Goal: Task Accomplishment & Management: Use online tool/utility

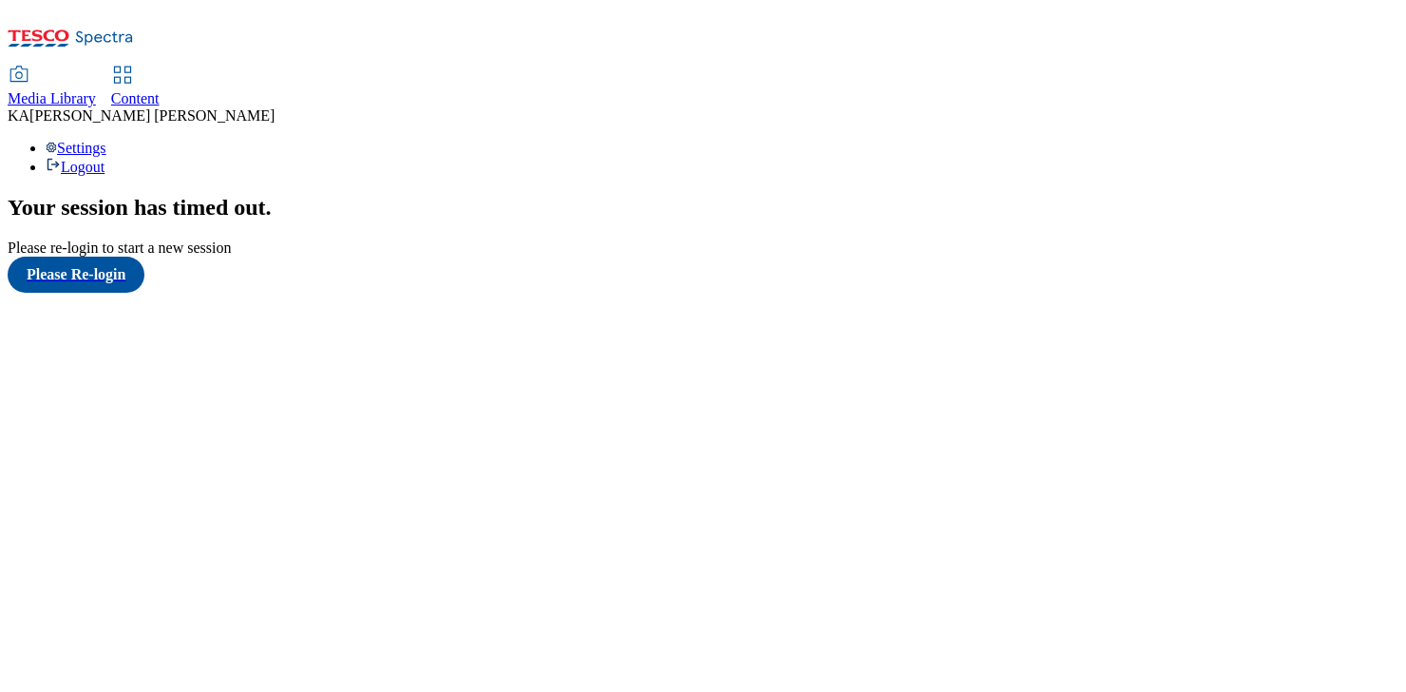
click at [381, 195] on div "Your session has timed out . Please re-login to start a new session Please Re-l…" at bounding box center [703, 244] width 1391 height 98
click at [77, 293] on button "Please Re-login" at bounding box center [76, 275] width 137 height 36
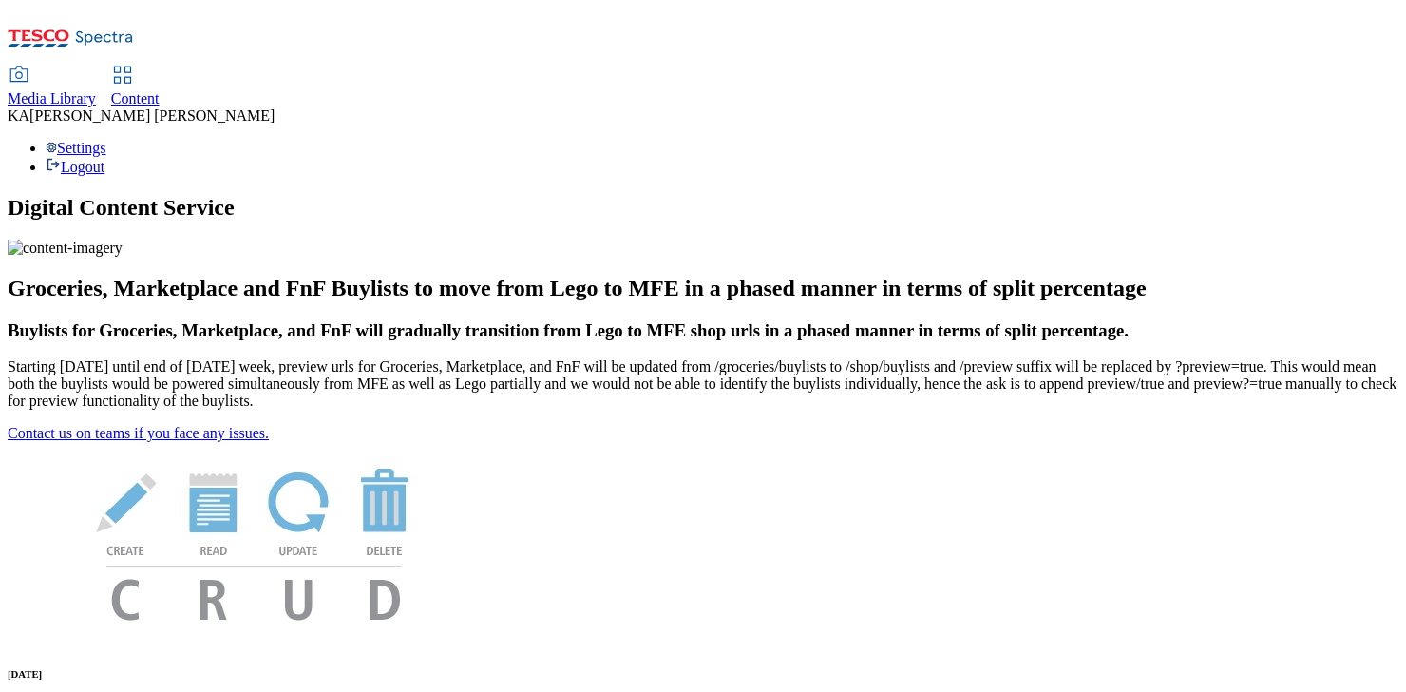
click at [134, 64] on icon at bounding box center [122, 75] width 23 height 23
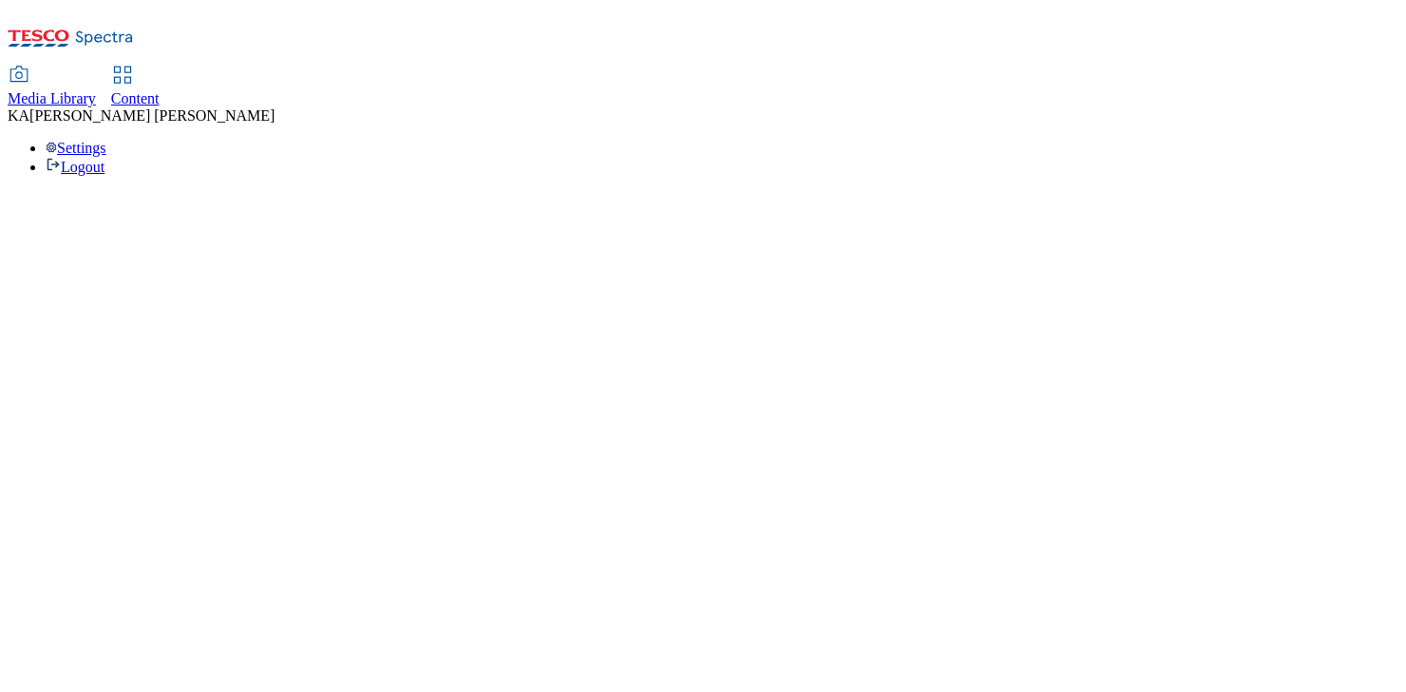
select select "ghs-uk"
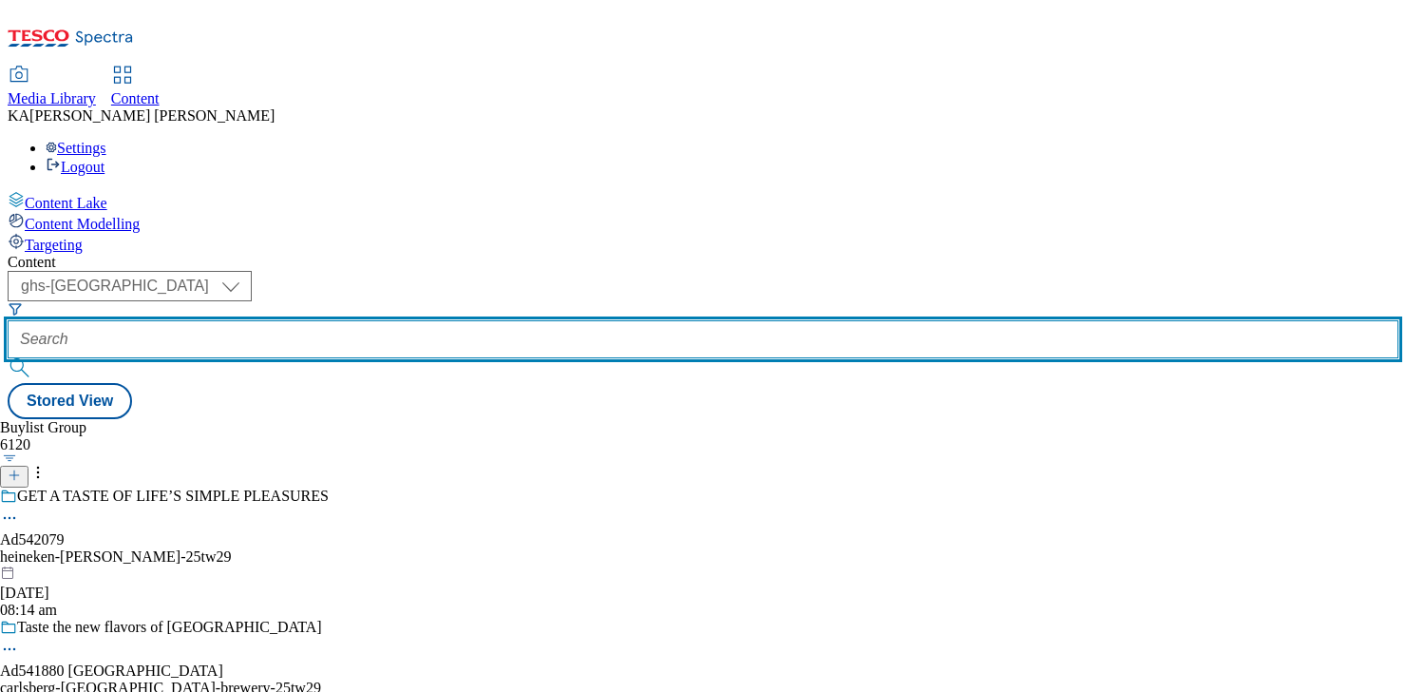
click at [425, 320] on input "text" at bounding box center [703, 339] width 1391 height 38
paste input "nestle-nescafe-25tw28"
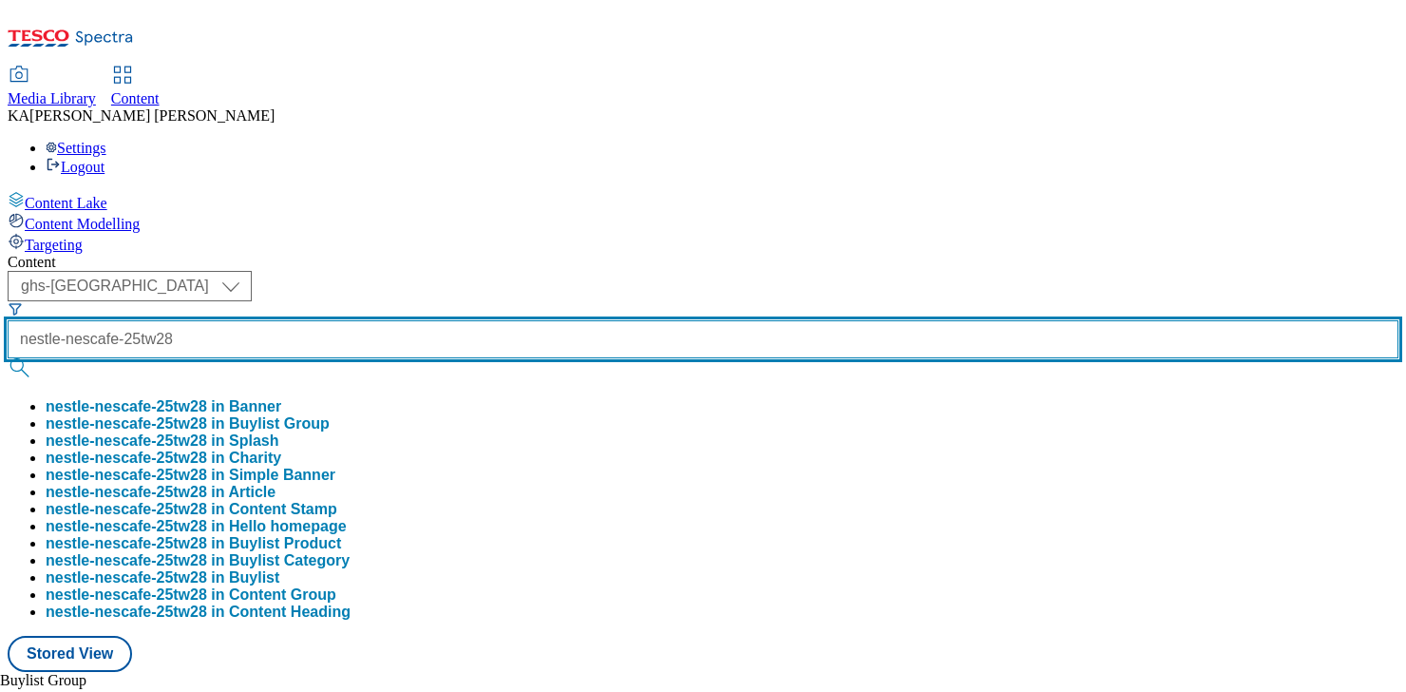
type input "nestle-nescafe-25tw28"
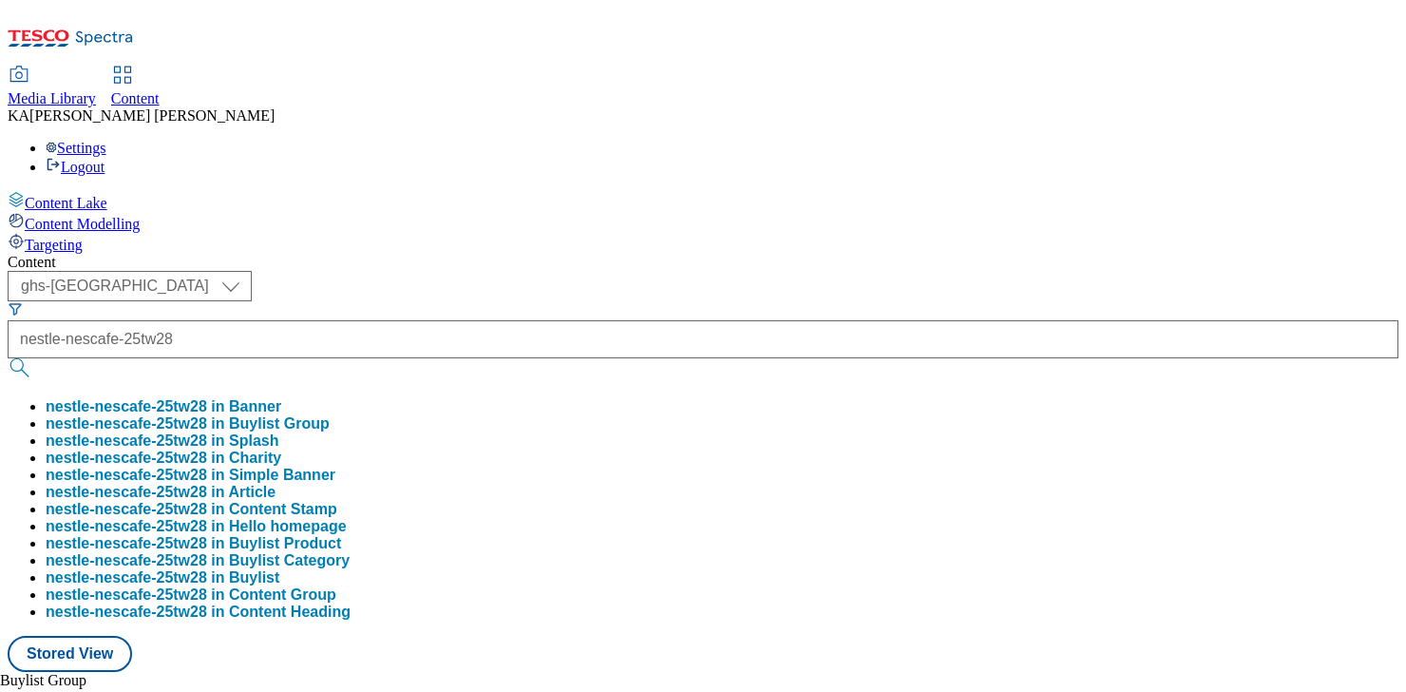
click at [330, 415] on button "nestle-nescafe-25tw28 in Buylist Group" at bounding box center [188, 423] width 284 height 17
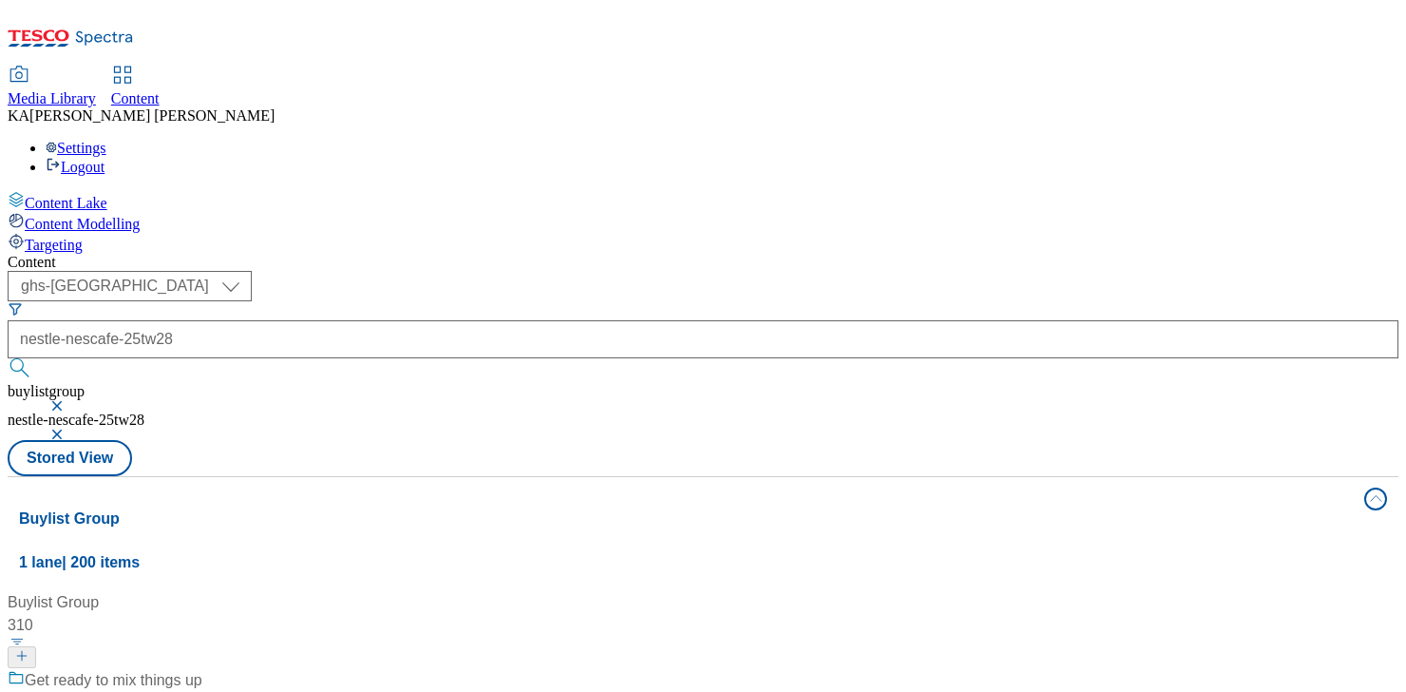
scroll to position [32, 0]
click at [202, 669] on div "Get ready to mix things up" at bounding box center [114, 680] width 178 height 23
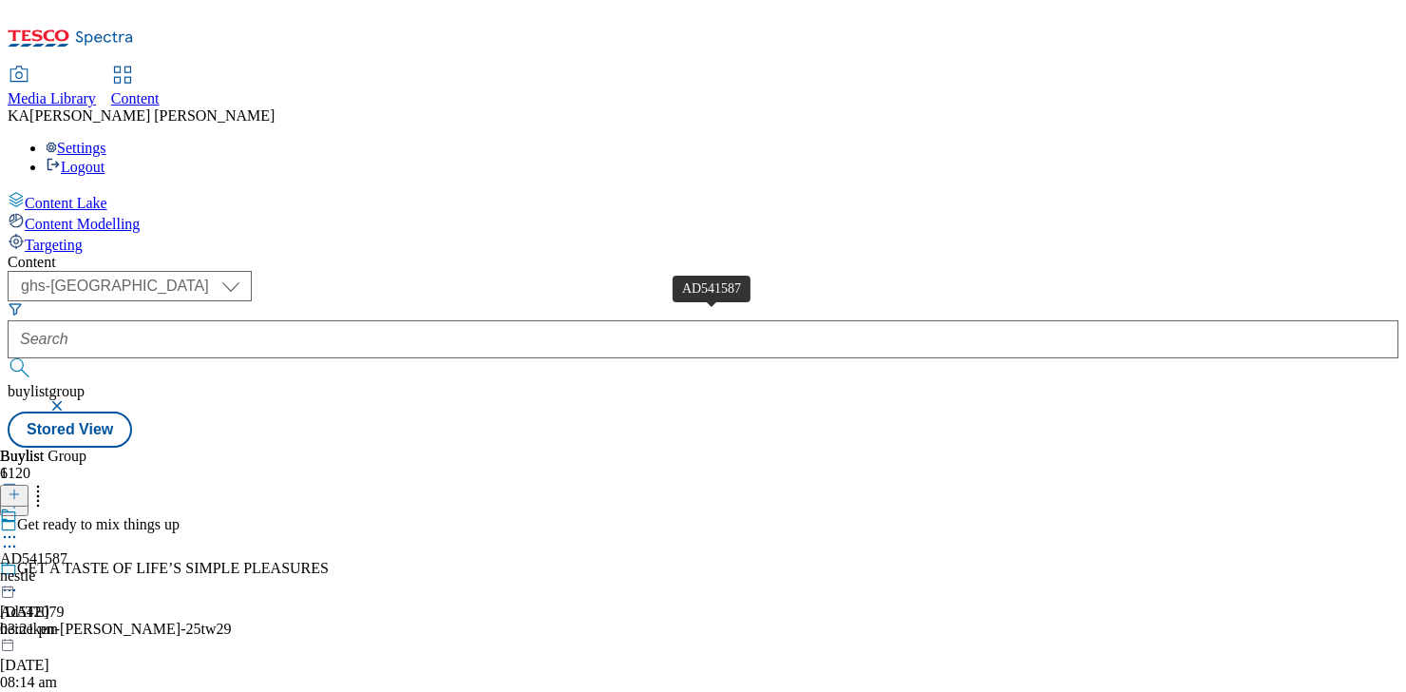
click at [67, 550] on div "AD541587" at bounding box center [33, 558] width 67 height 17
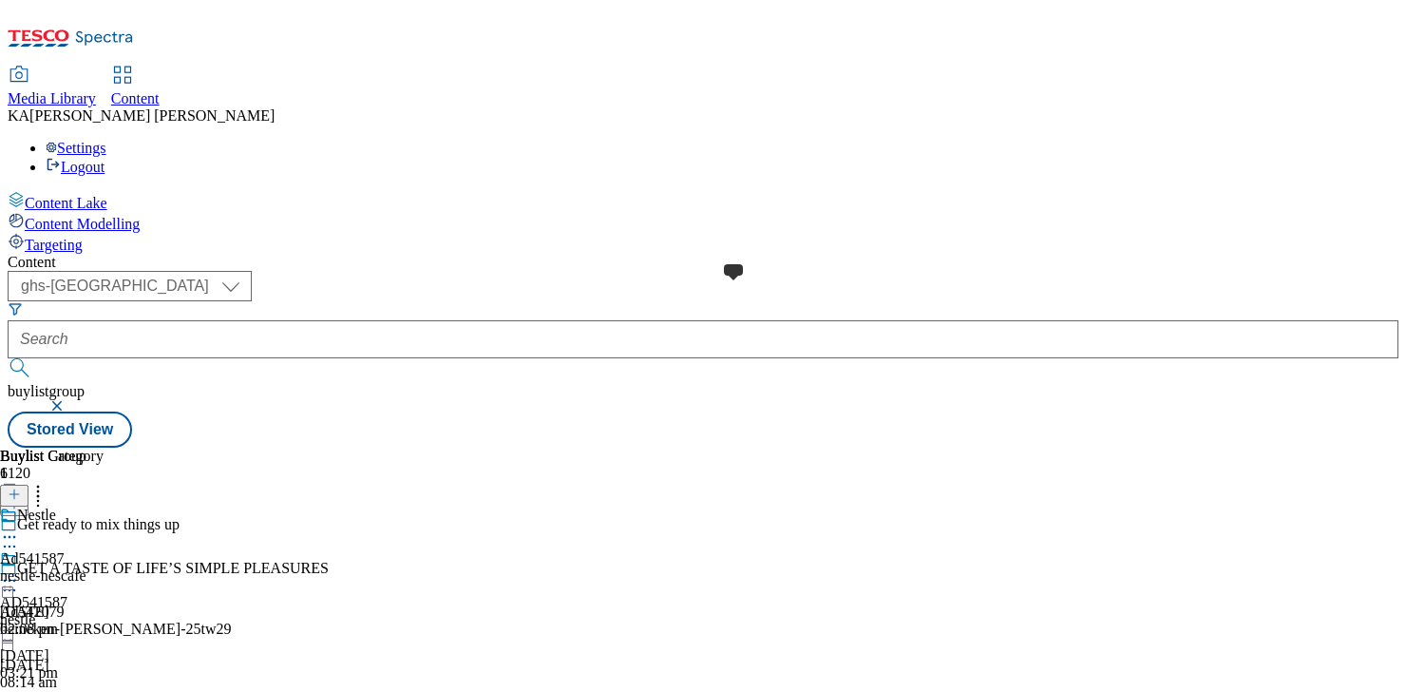
click at [17, 550] on span at bounding box center [17, 560] width 0 height 21
click at [56, 506] on div "Nestle" at bounding box center [36, 514] width 39 height 17
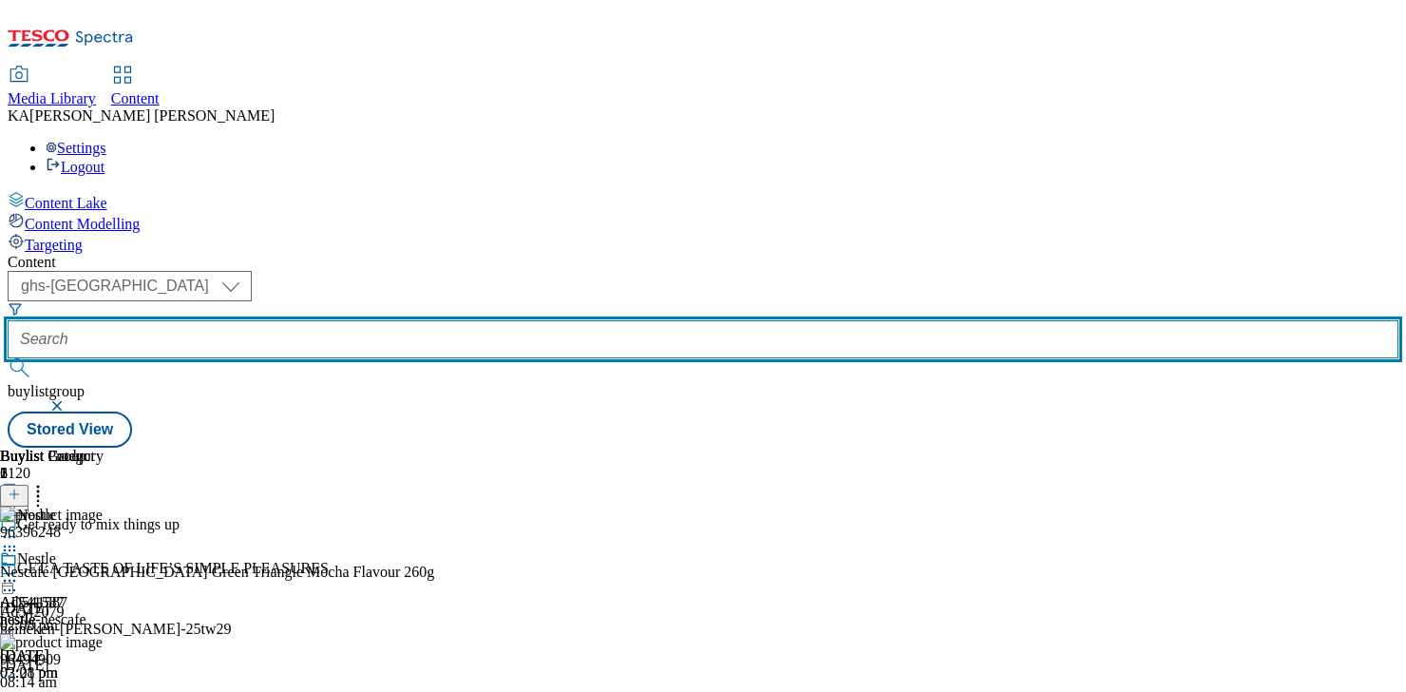
click at [443, 320] on input "text" at bounding box center [703, 339] width 1391 height 38
paste input "fage-total-25tw28"
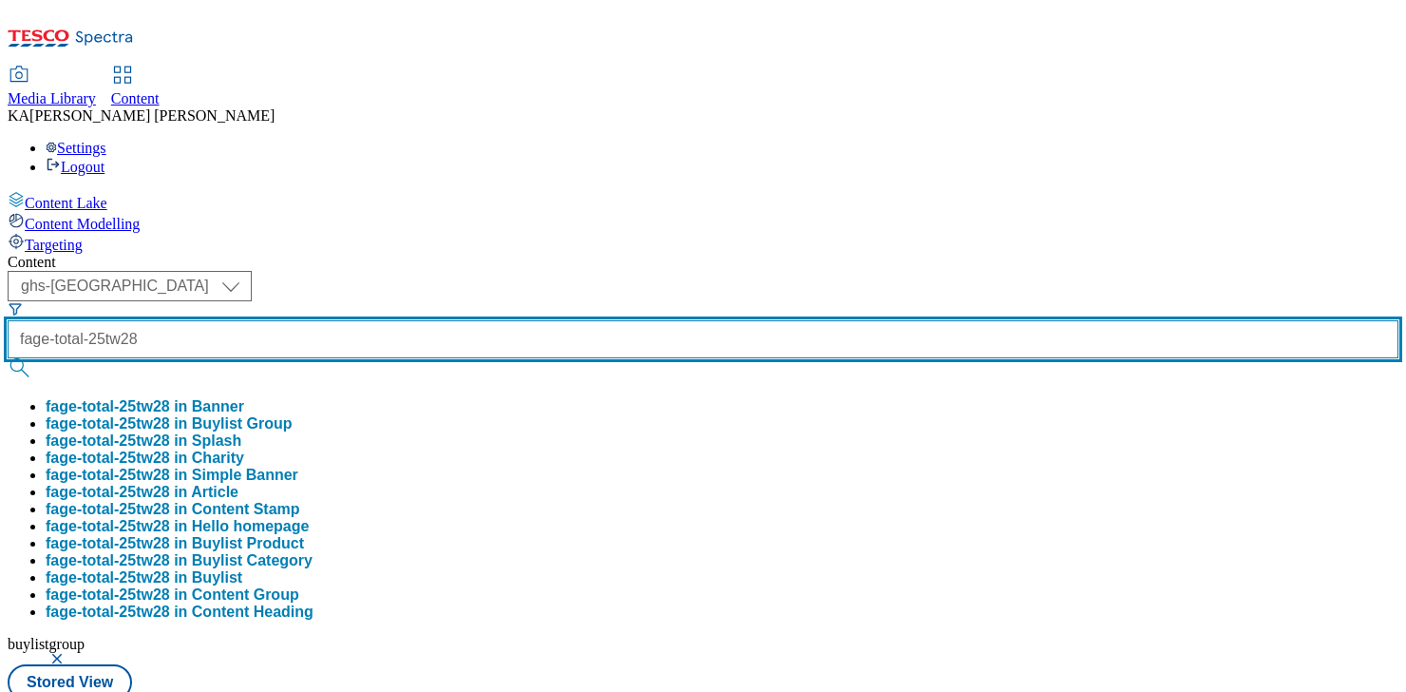
type input "fage-total-25tw28"
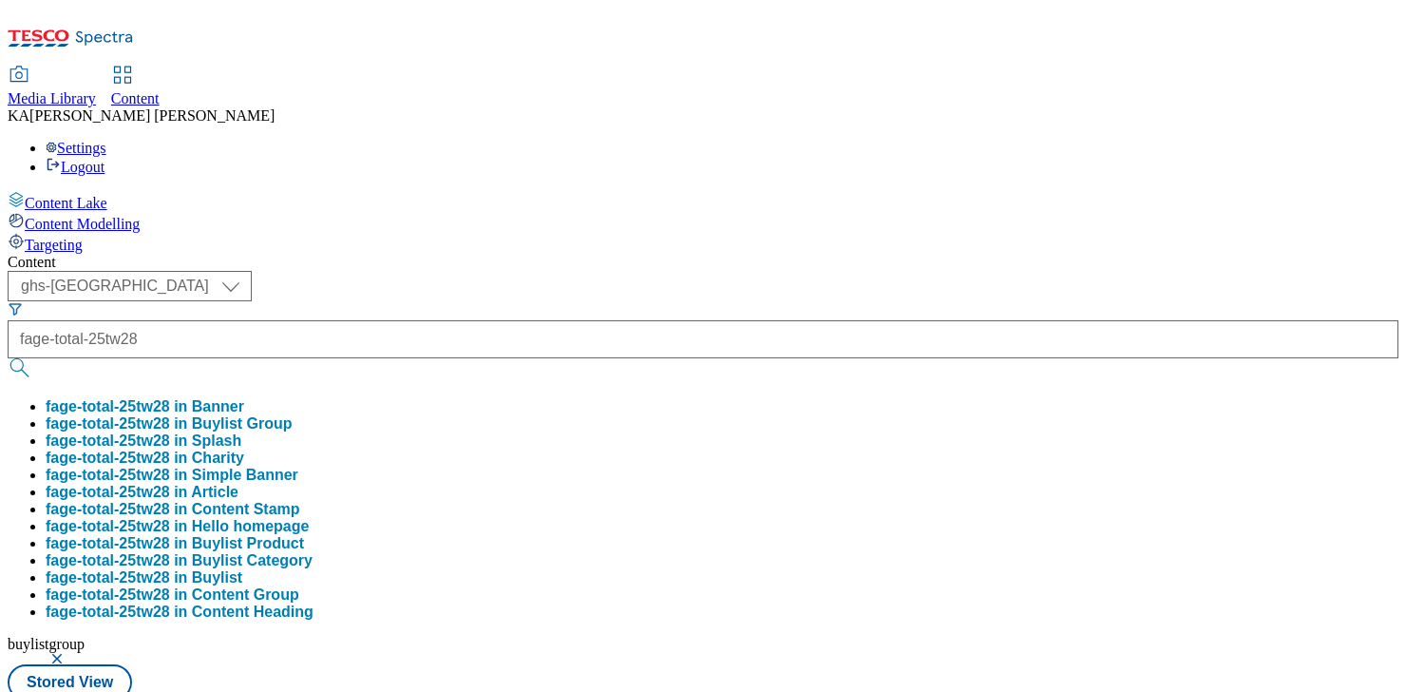
click at [293, 415] on button "fage-total-25tw28 in Buylist Group" at bounding box center [169, 423] width 247 height 17
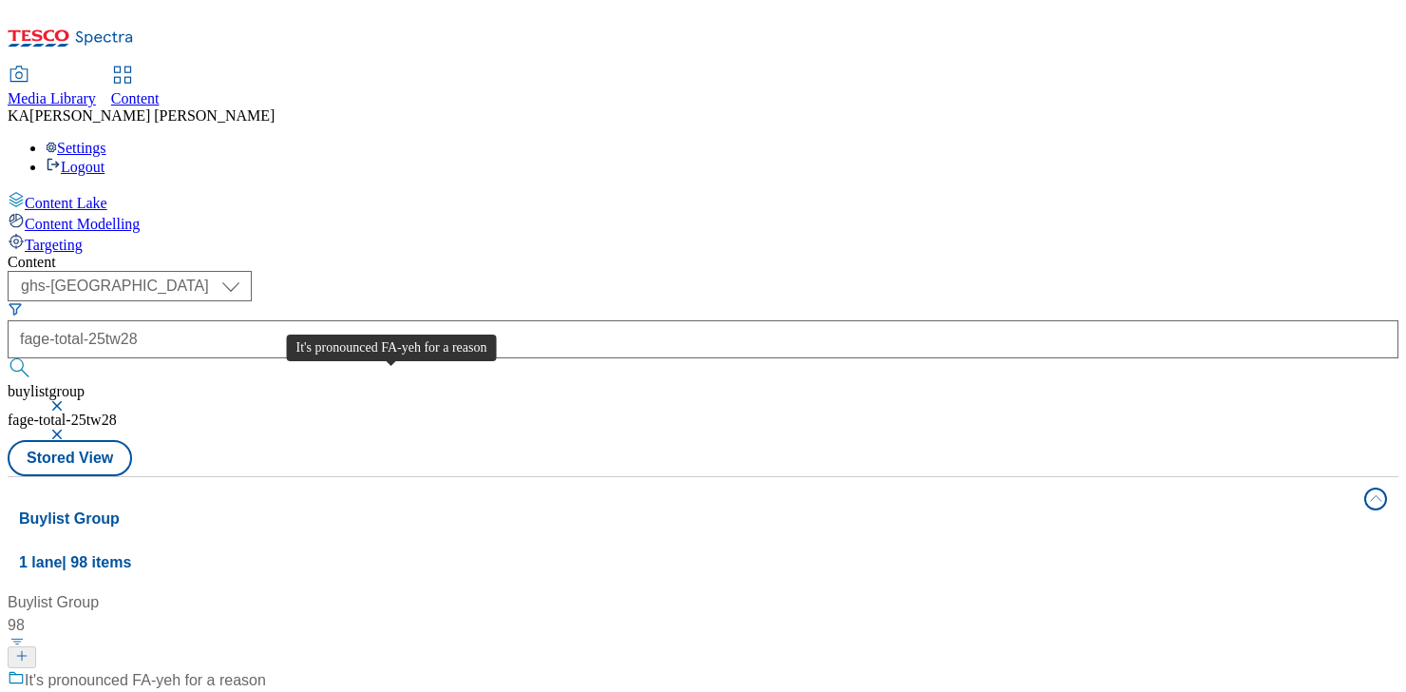
click at [266, 669] on div "It's pronounced FA-yeh for a reason" at bounding box center [145, 680] width 241 height 23
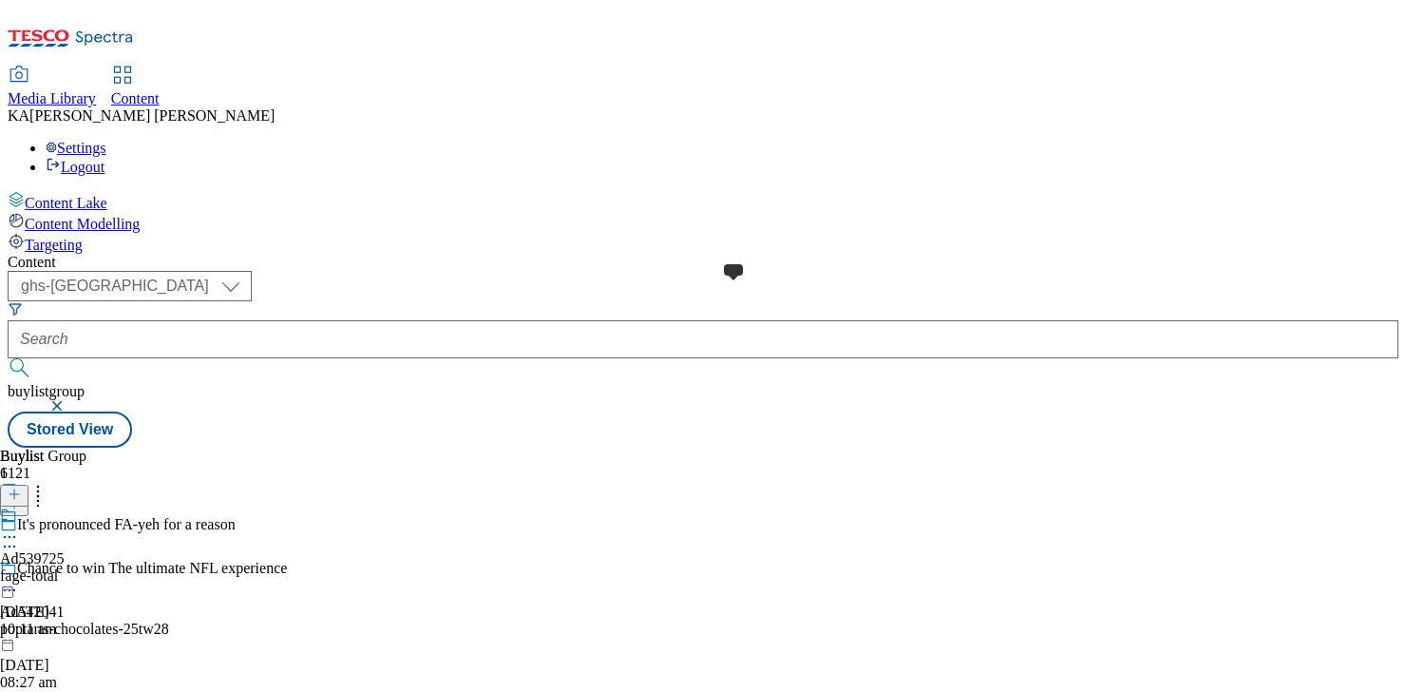
click at [17, 506] on span at bounding box center [17, 516] width 0 height 21
click at [47, 506] on div "Fage" at bounding box center [31, 514] width 29 height 17
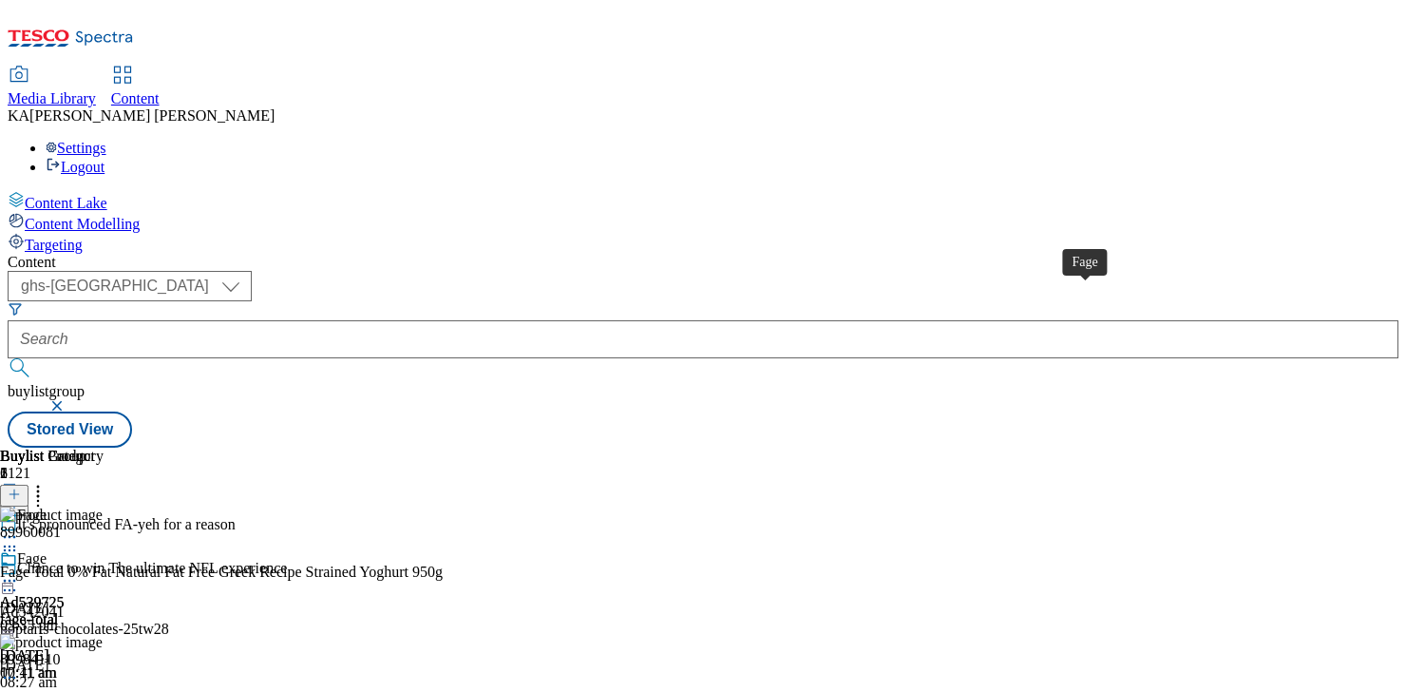
scroll to position [0, 280]
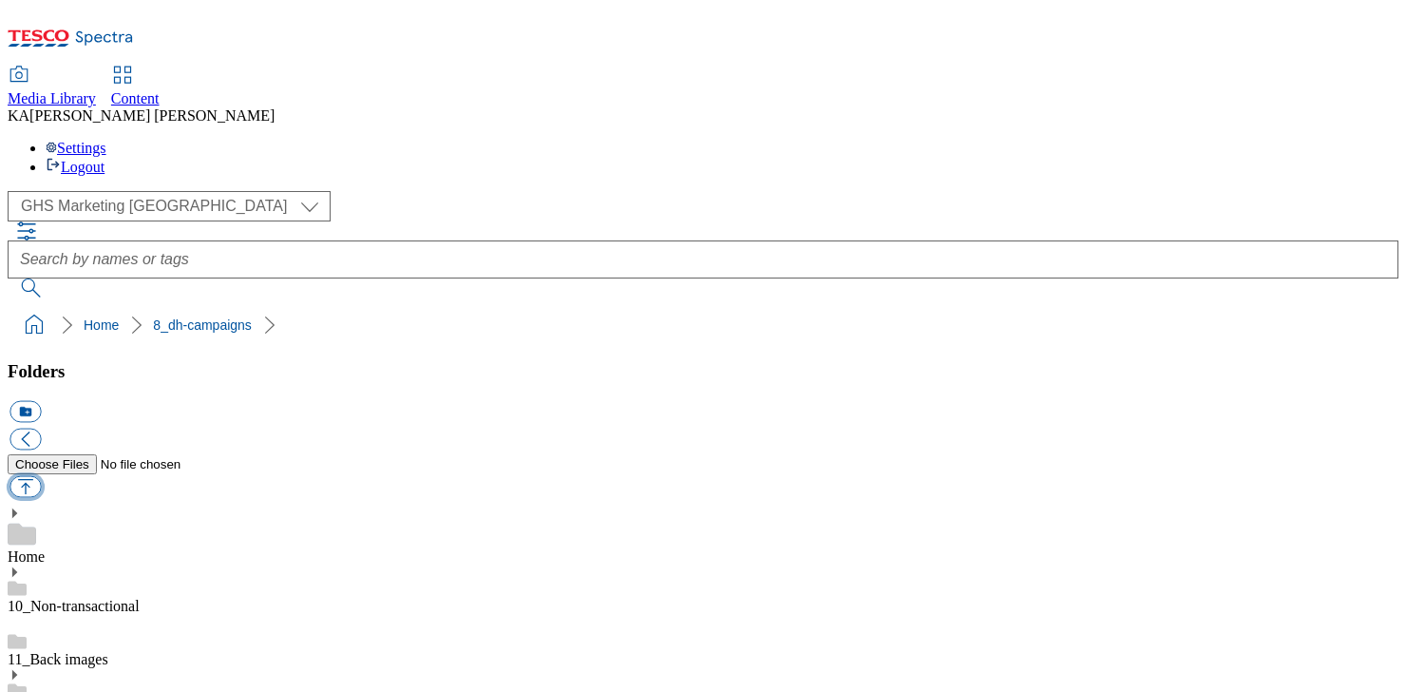
scroll to position [241, 0]
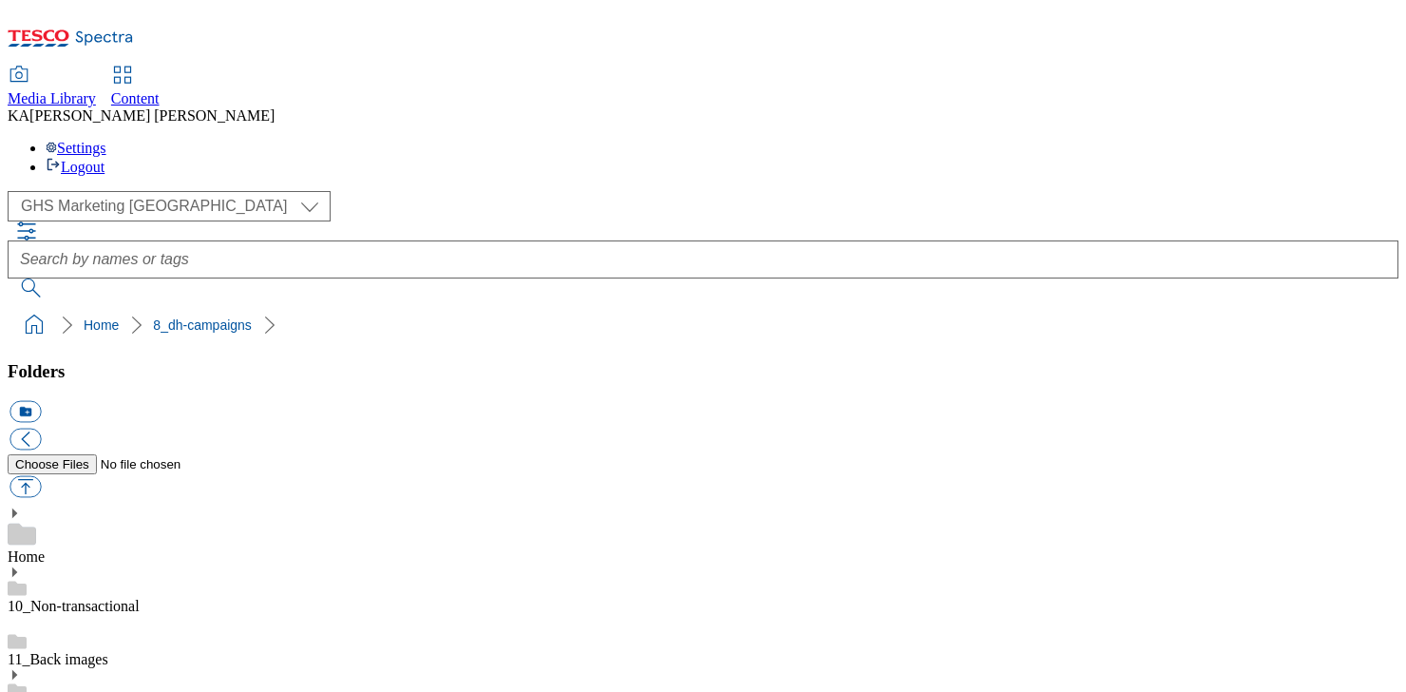
click at [41, 476] on button "button" at bounding box center [25, 487] width 31 height 22
type input "C:\fakepath\1756371216302-Ad541682_Super_Spoonies_legobrand_H_1184x333_V4.jpg"
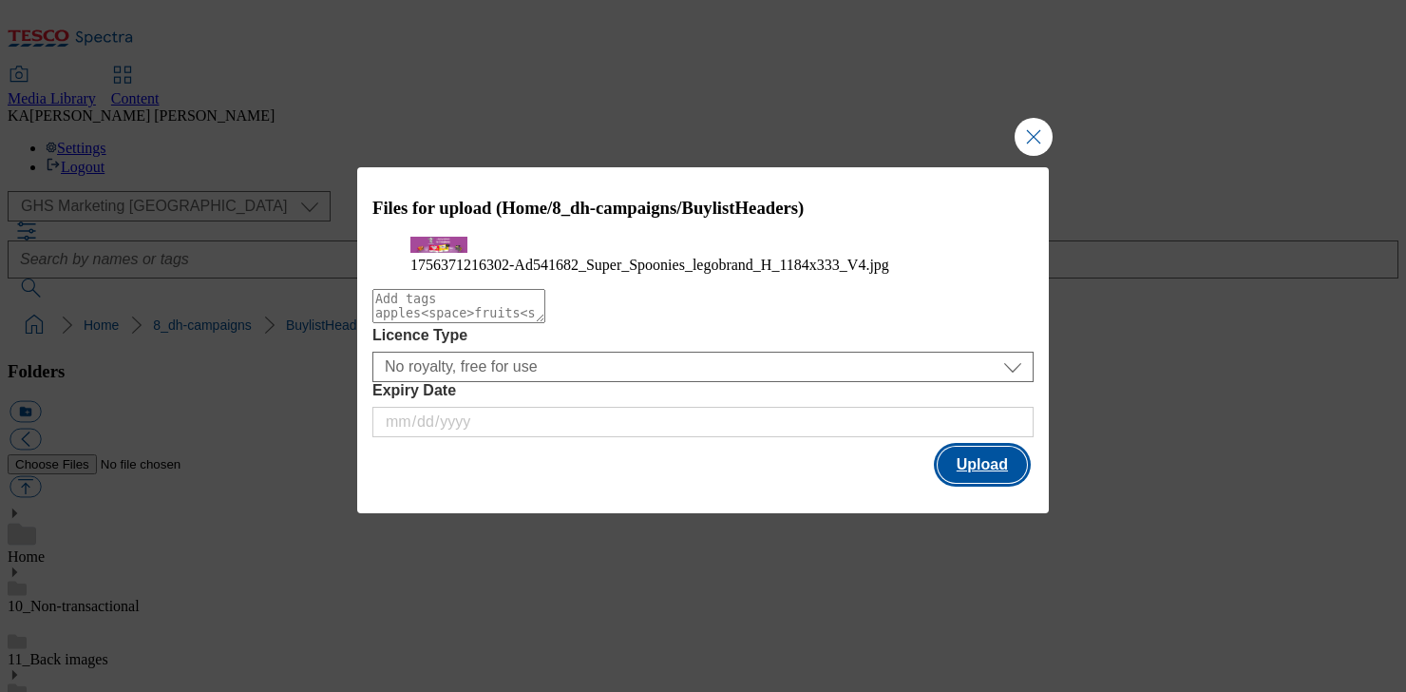
click at [974, 483] on button "Upload" at bounding box center [982, 465] width 89 height 36
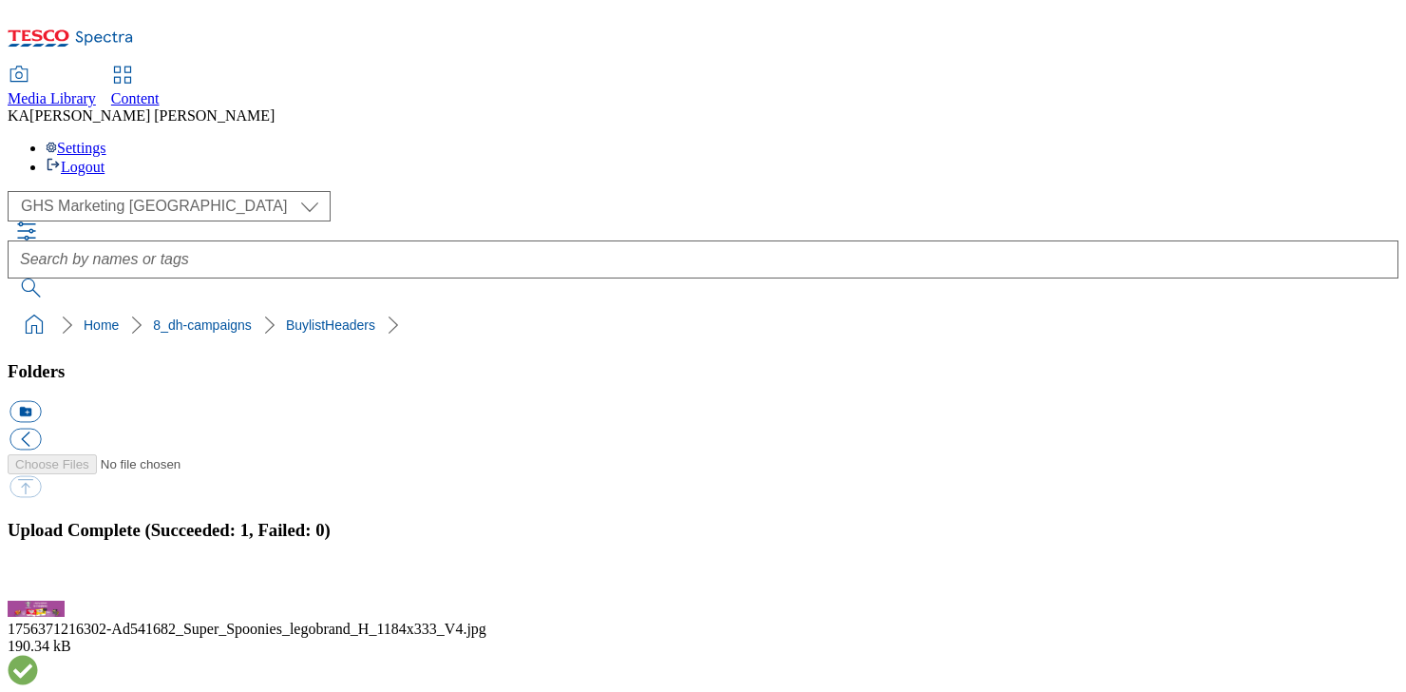
click at [38, 581] on button "button" at bounding box center [24, 590] width 29 height 18
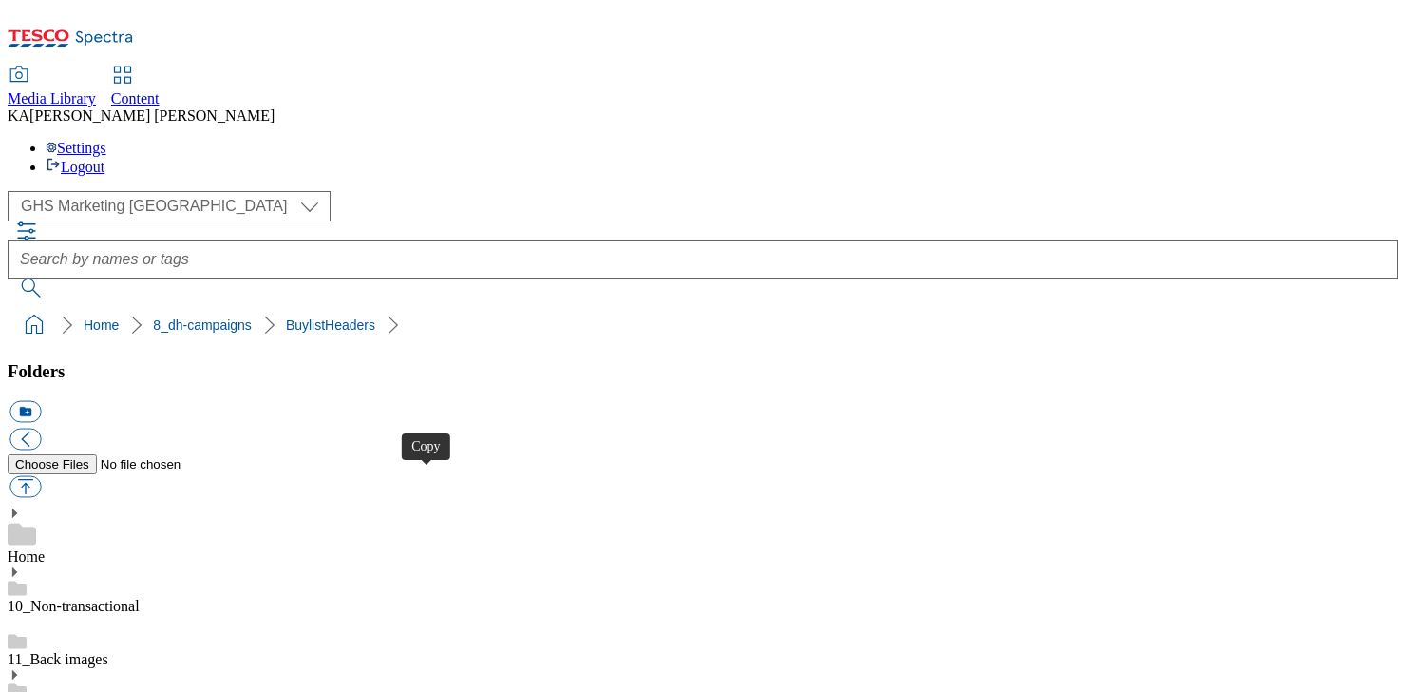
click at [41, 476] on button "button" at bounding box center [25, 487] width 31 height 22
type input "C:\fakepath\1756466217801-ad541978_Twix_LegoBrand_H_1184x333_V1.jpg"
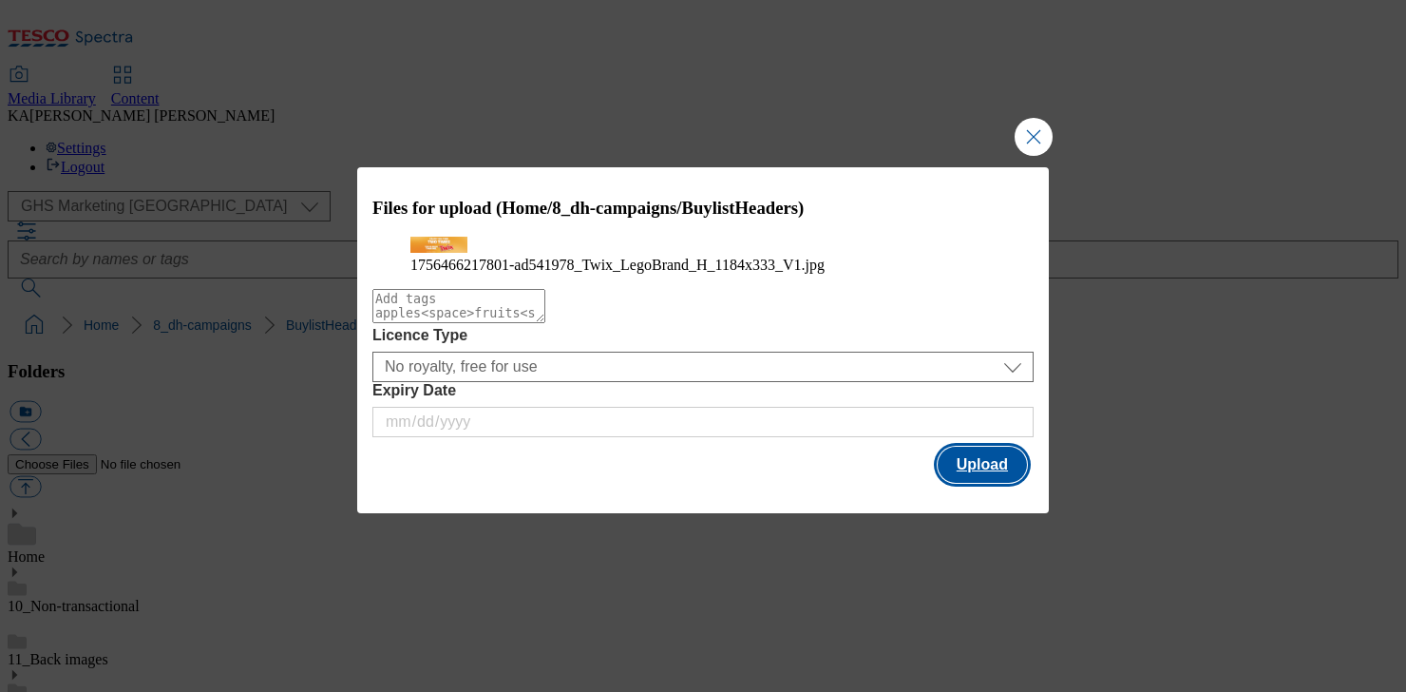
click at [987, 483] on button "Upload" at bounding box center [982, 465] width 89 height 36
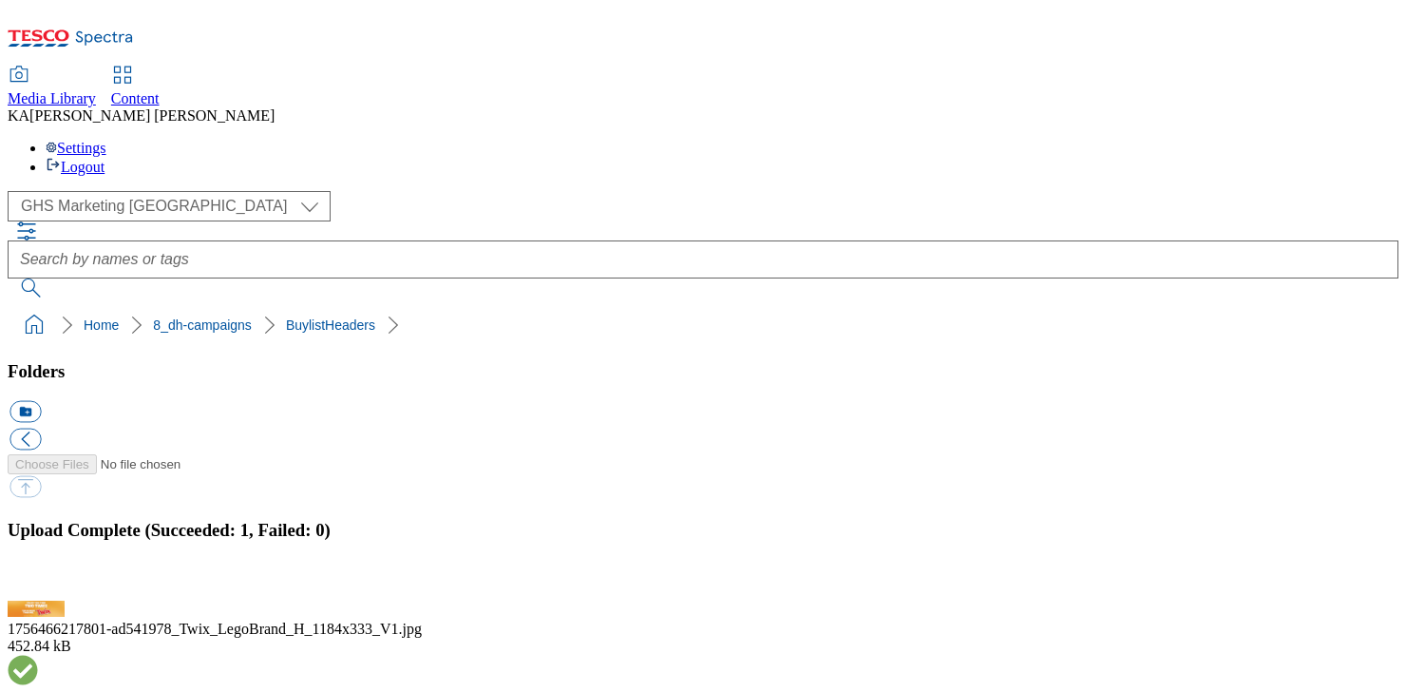
click at [38, 581] on button "button" at bounding box center [24, 590] width 29 height 18
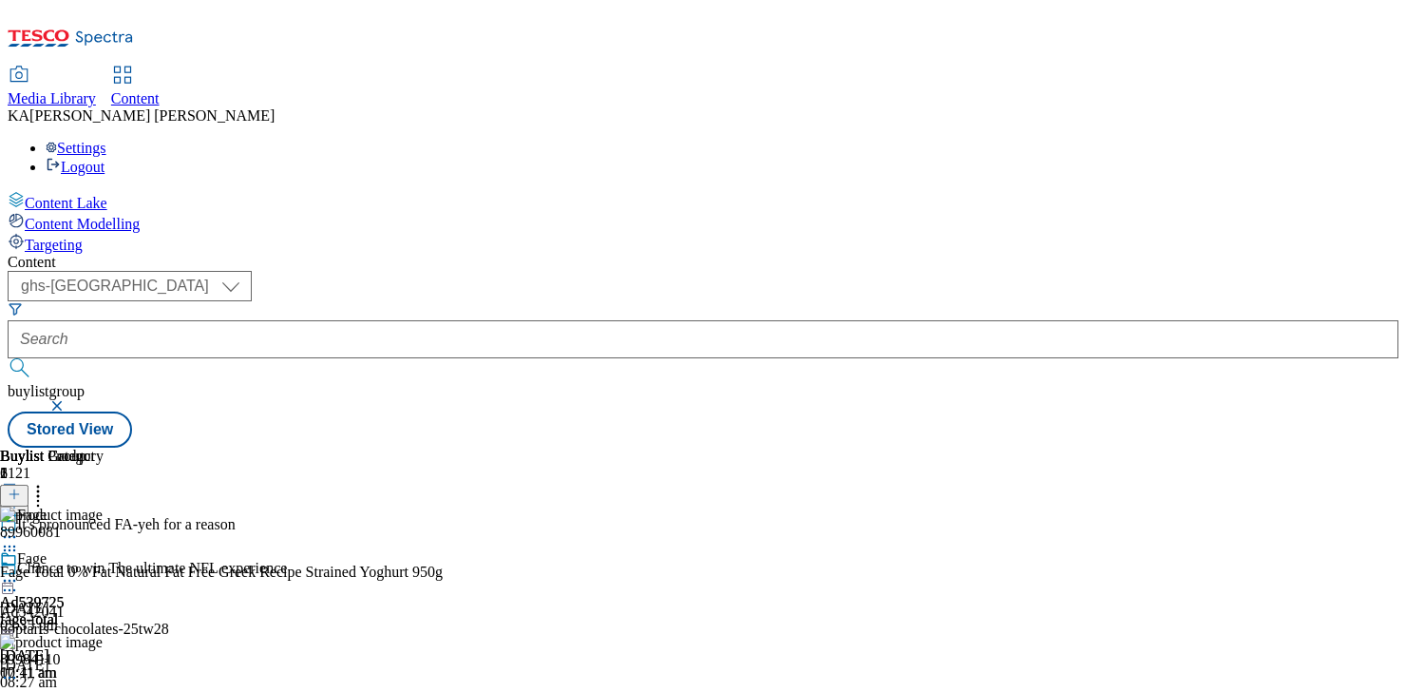
select select "ghs-[GEOGRAPHIC_DATA]"
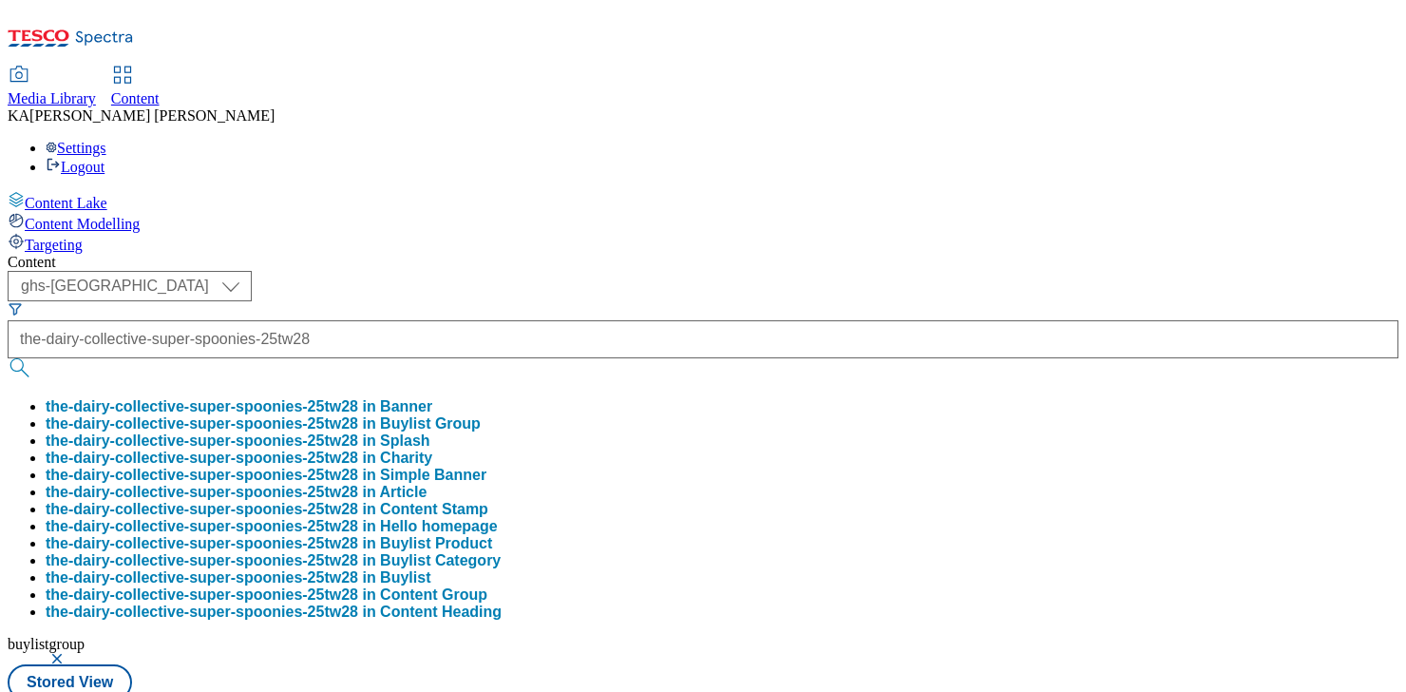
type input "the-dairy-collective-super-spoonies-25tw28"
click at [448, 415] on button "the-dairy-collective-super-spoonies-25tw28 in Buylist Group" at bounding box center [263, 423] width 435 height 17
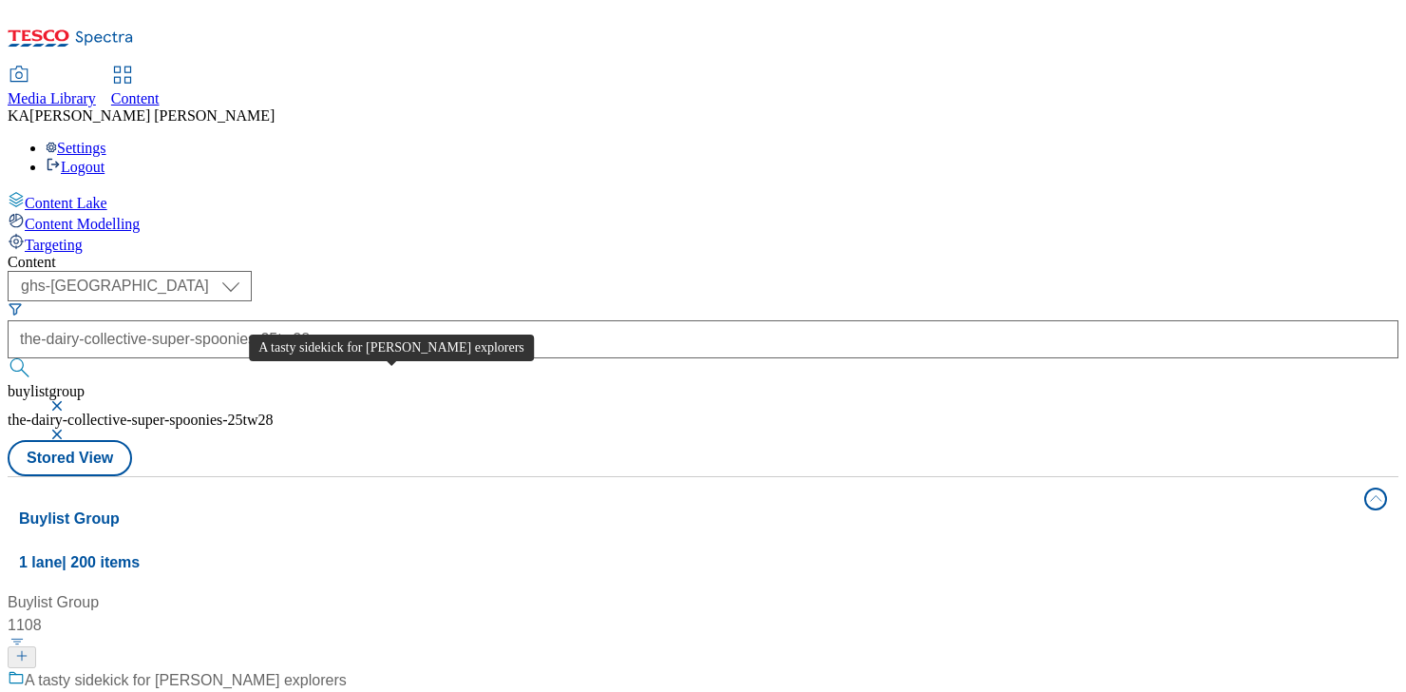
click at [347, 669] on div "A tasty sidekick for [PERSON_NAME] explorers" at bounding box center [186, 680] width 322 height 23
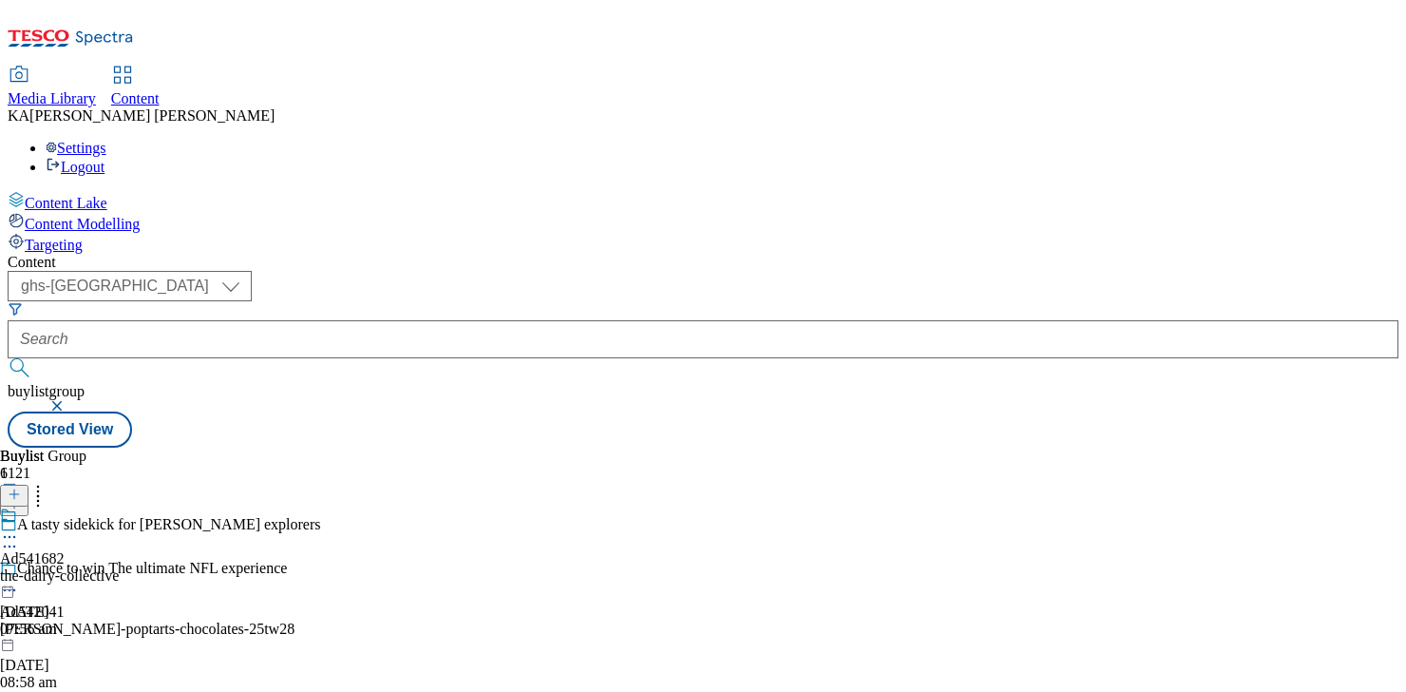
click at [19, 527] on icon at bounding box center [9, 536] width 19 height 19
click at [81, 570] on span "Edit" at bounding box center [70, 577] width 22 height 14
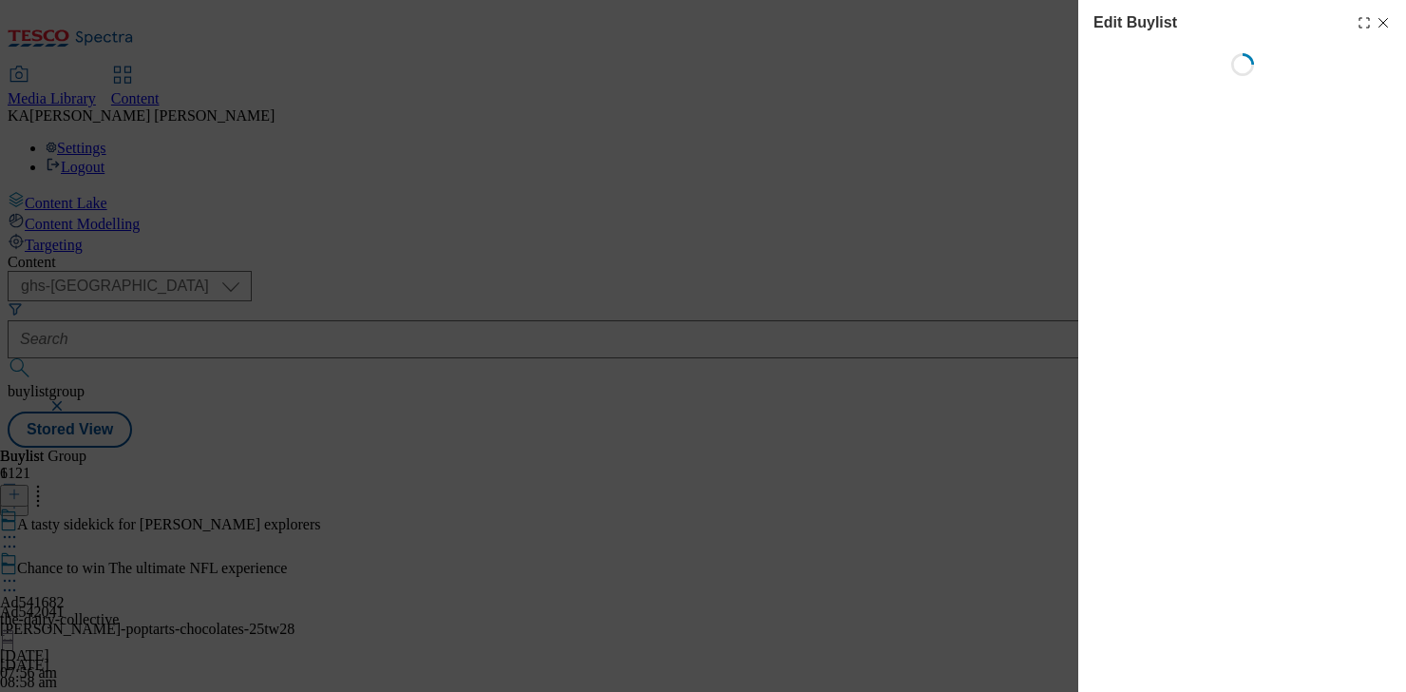
select select "tactical"
select select "supplier funded short term 1-3 weeks"
select select "dunnhumby"
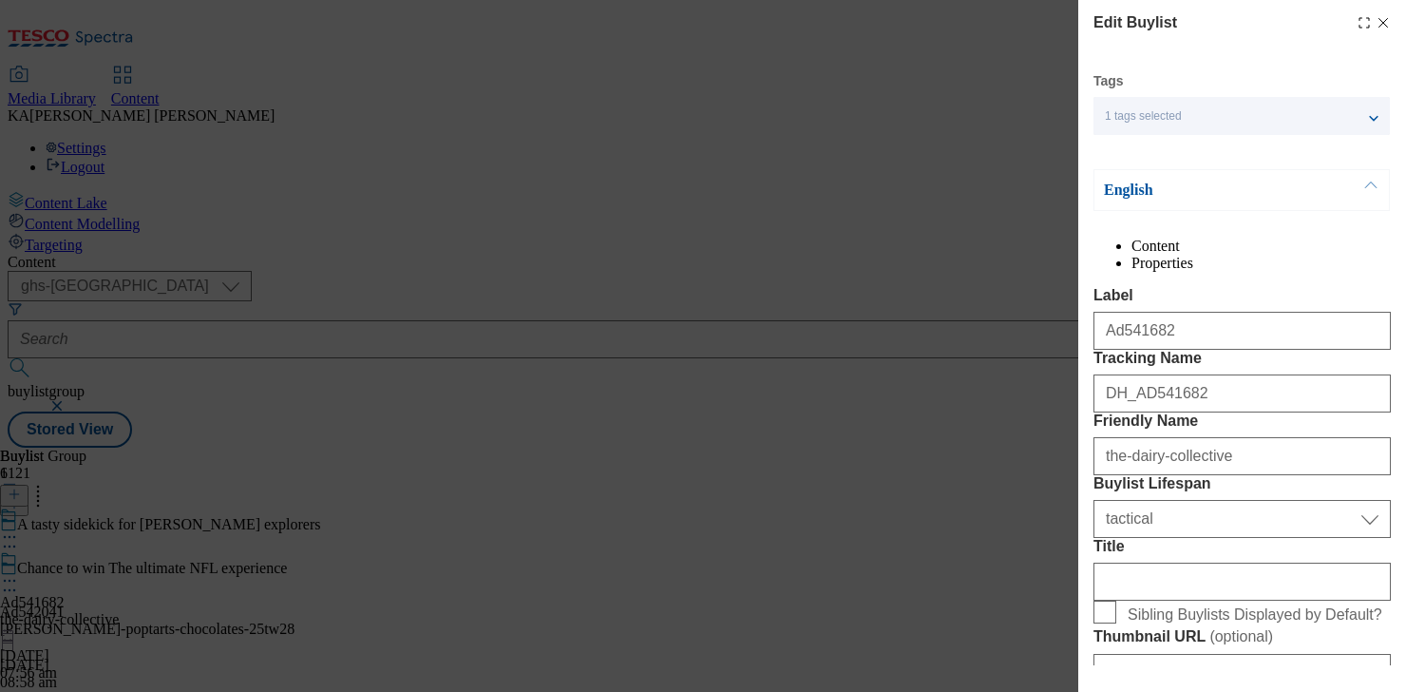
select select "Banner"
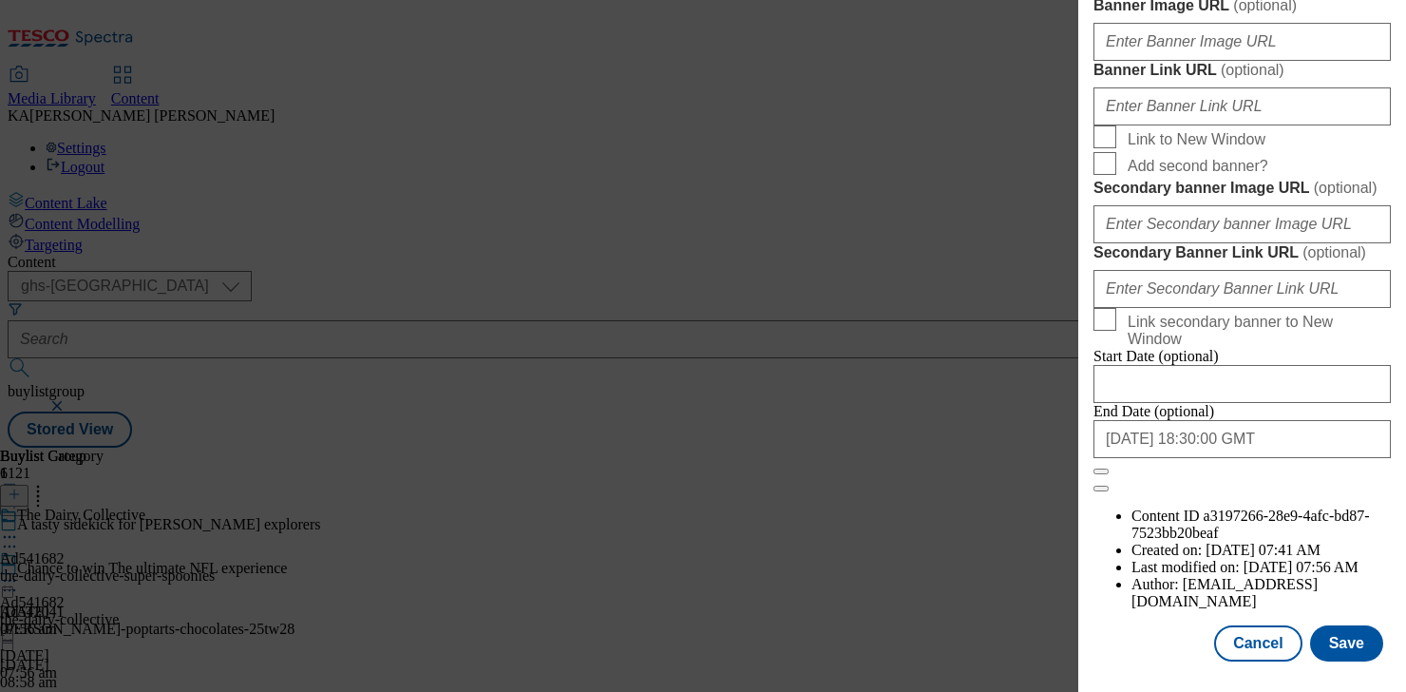
scroll to position [1877, 0]
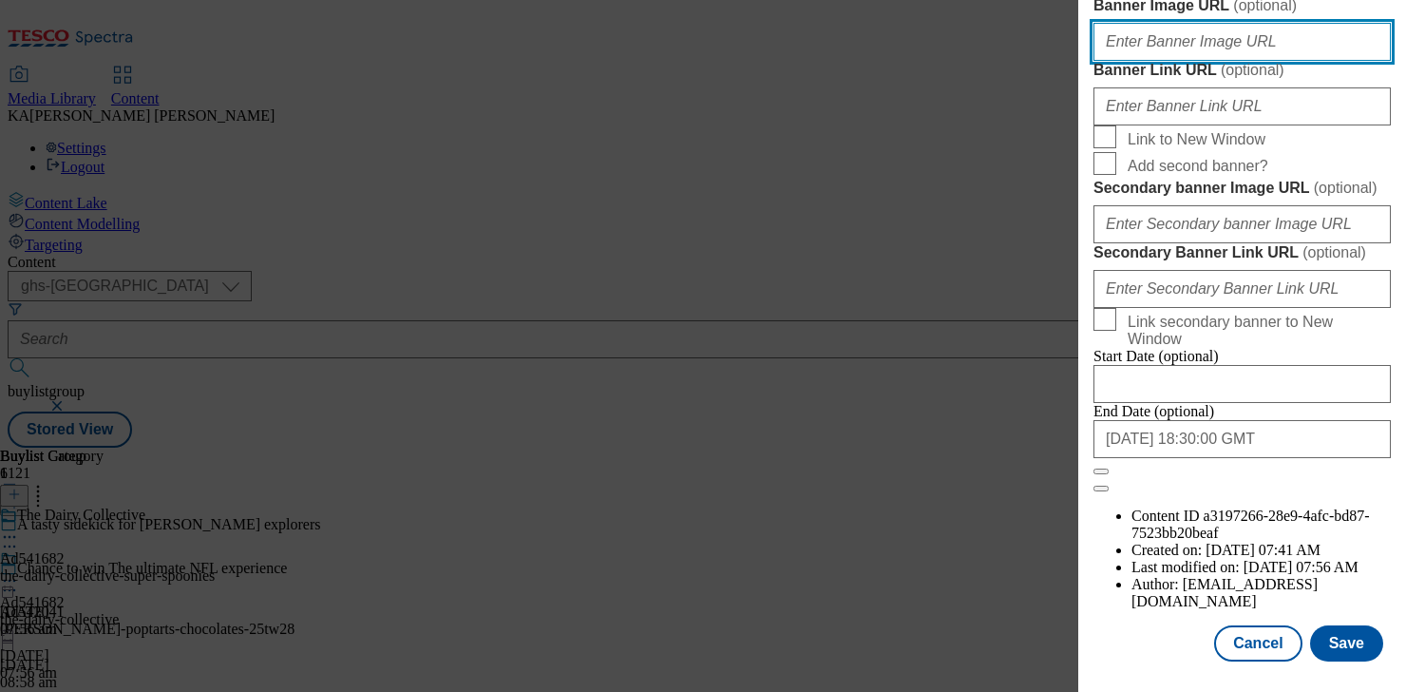
click at [1129, 61] on input "Banner Image URL ( optional )" at bounding box center [1242, 42] width 297 height 38
paste input "[URL][DOMAIN_NAME]"
type input "[URL][DOMAIN_NAME]"
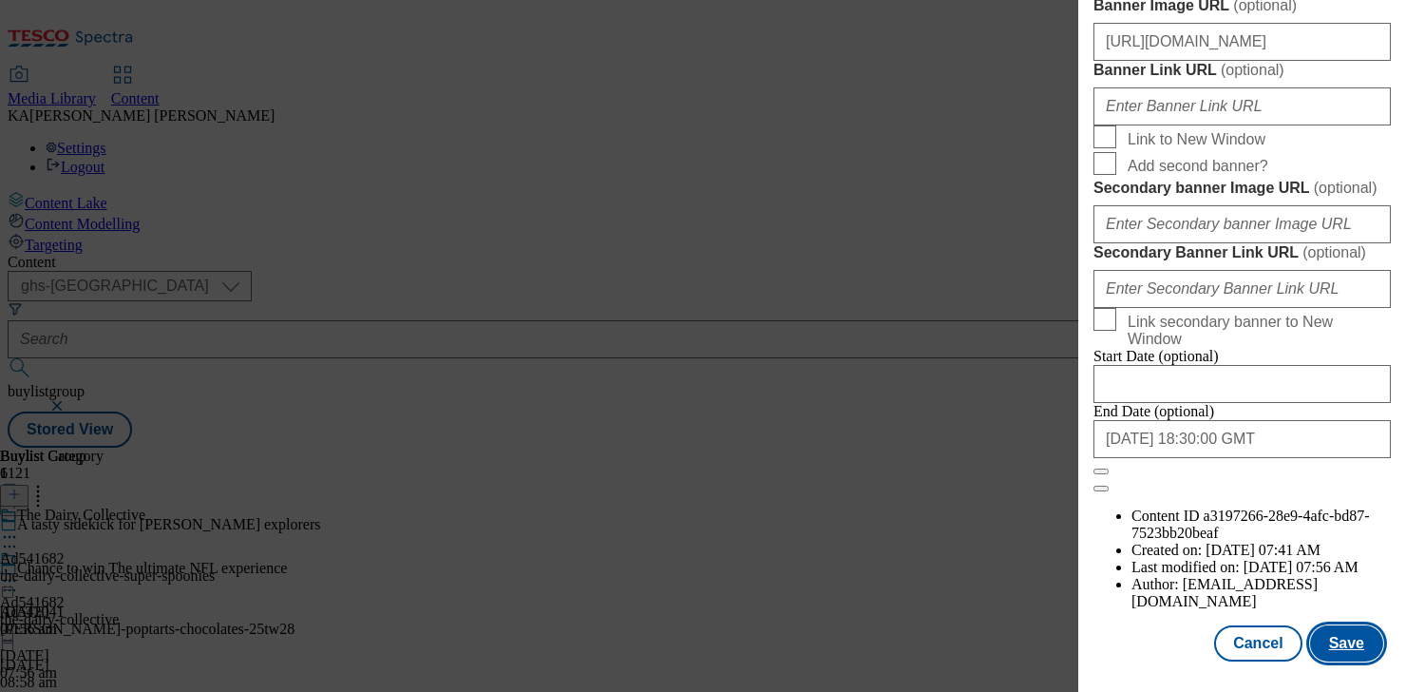
scroll to position [0, 0]
click at [1339, 638] on button "Save" at bounding box center [1346, 643] width 73 height 36
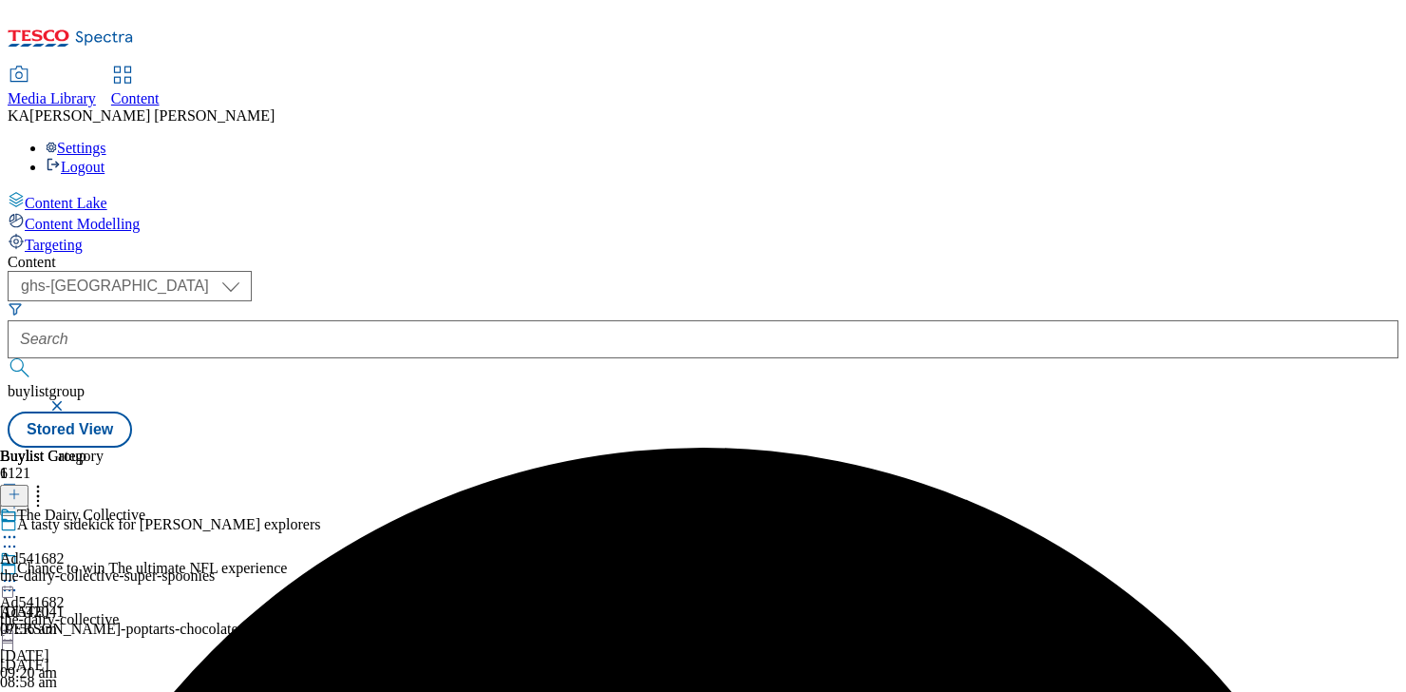
click at [19, 571] on icon at bounding box center [9, 580] width 19 height 19
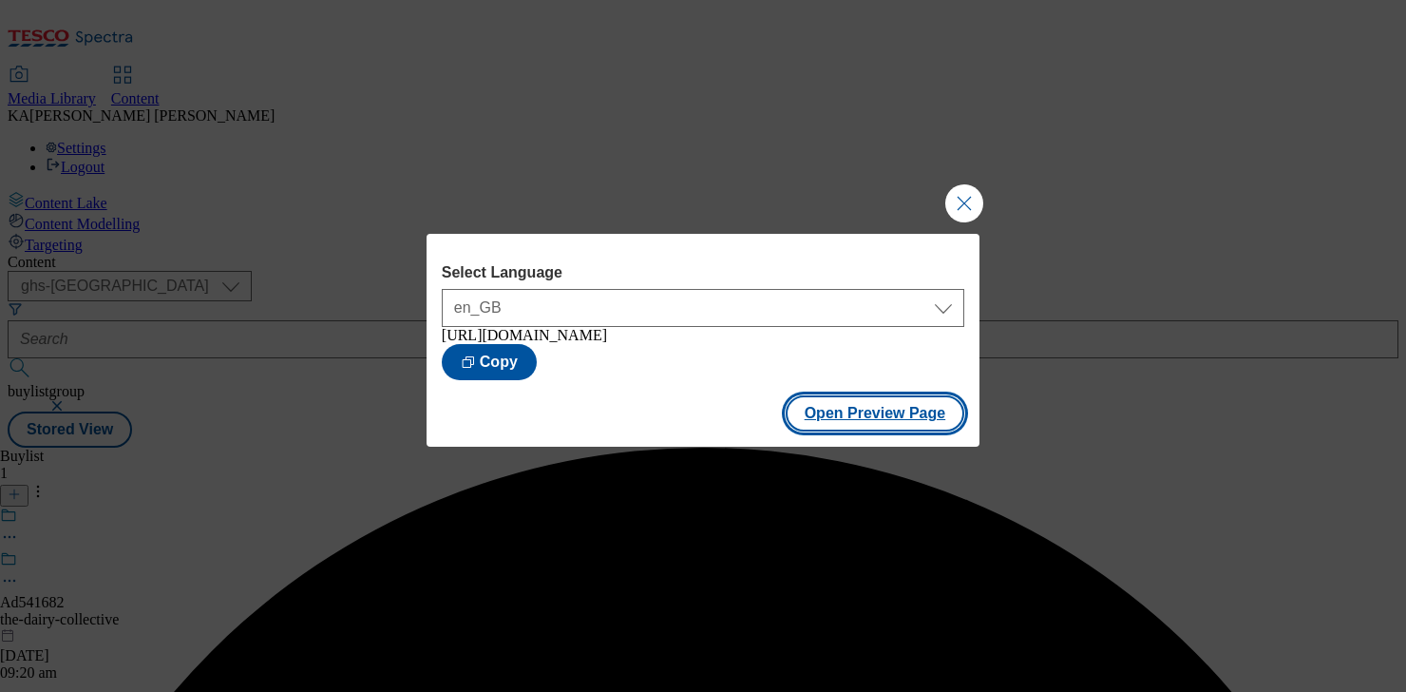
click at [823, 419] on button "Open Preview Page" at bounding box center [876, 413] width 180 height 36
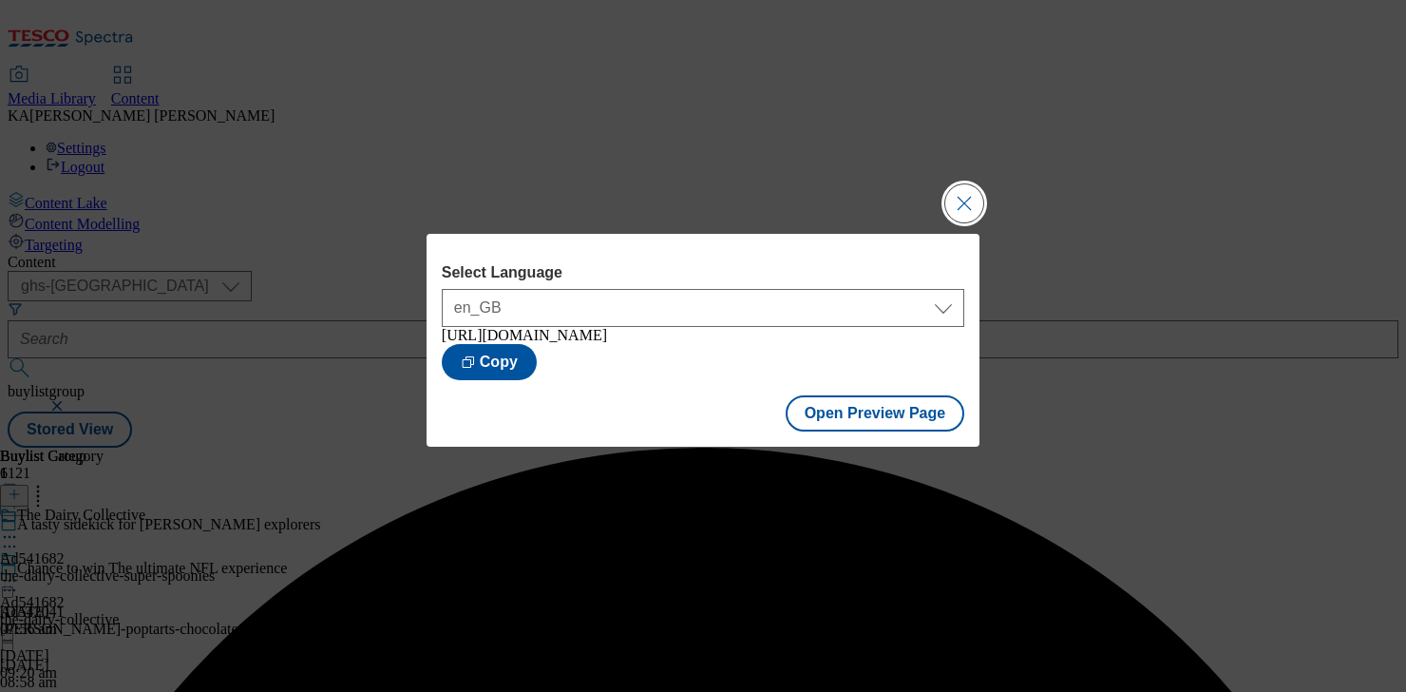
click at [951, 190] on button "Close Modal" at bounding box center [964, 203] width 38 height 38
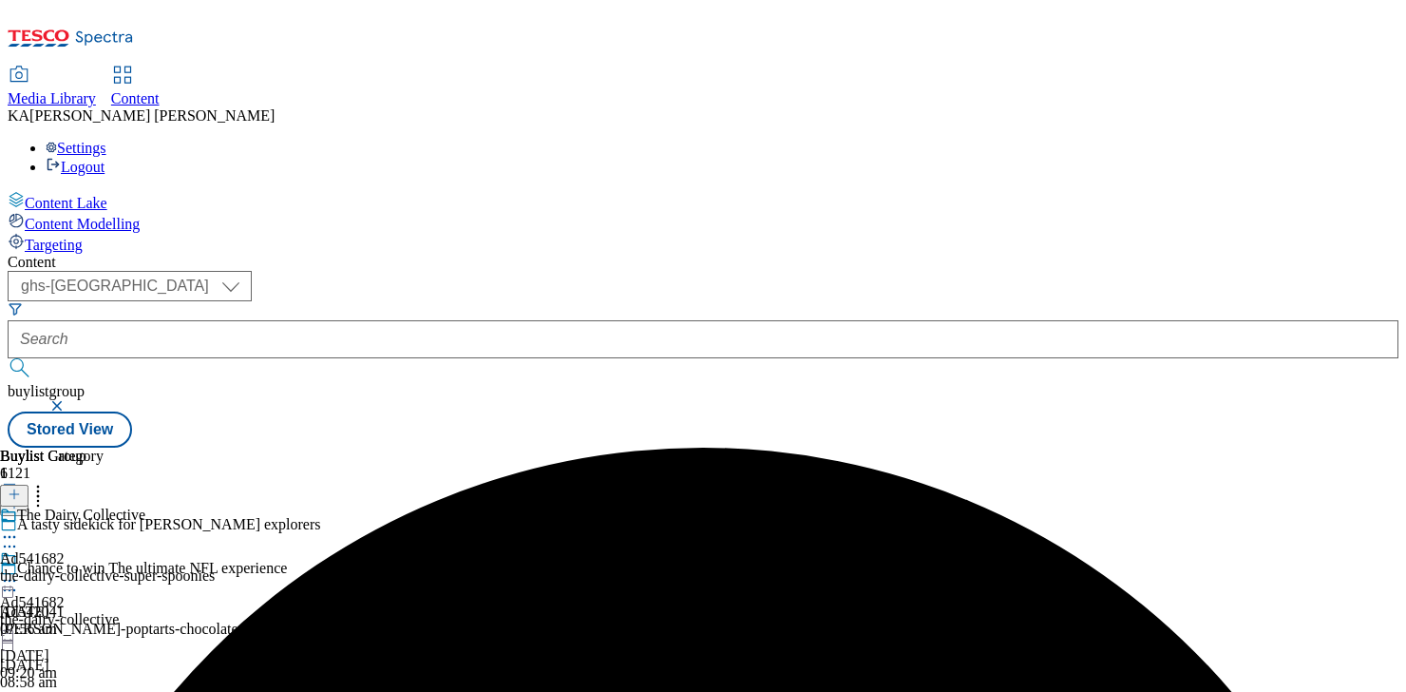
click at [7, 580] on circle at bounding box center [5, 581] width 3 height 3
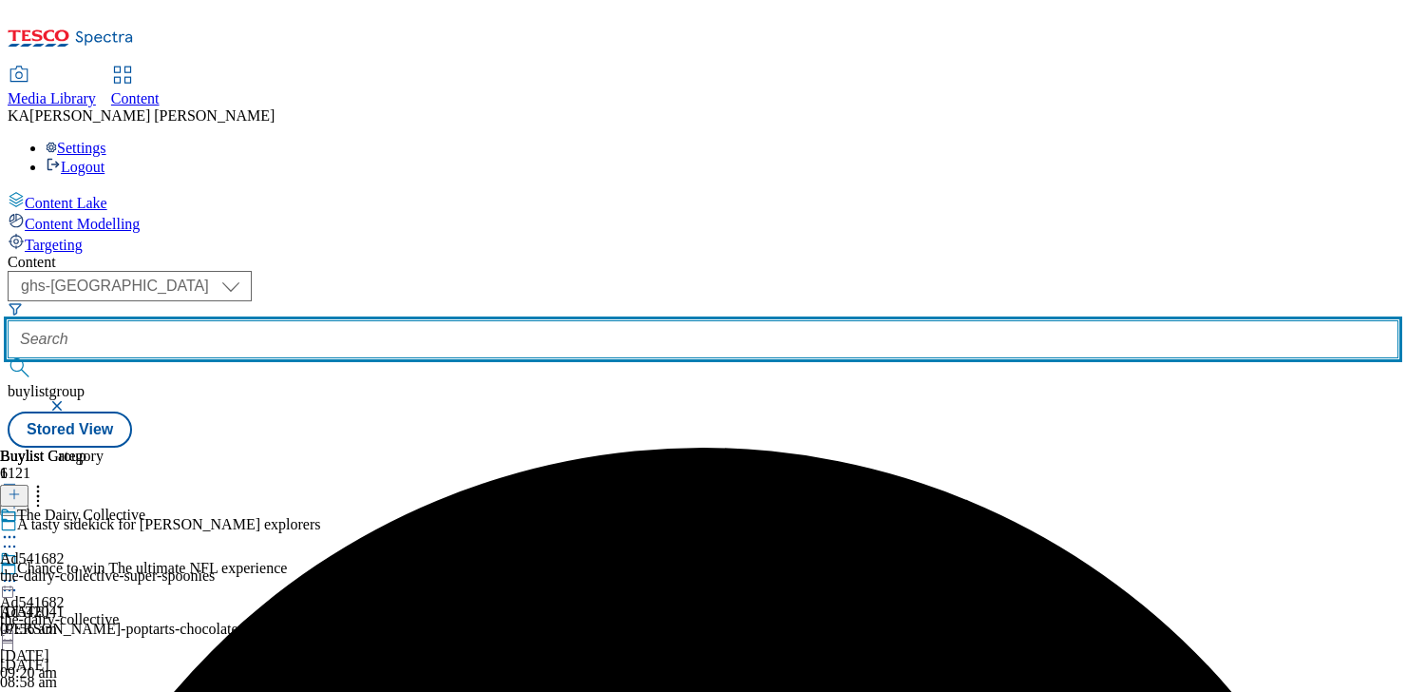
click at [446, 320] on input "text" at bounding box center [703, 339] width 1391 height 38
paste input "mars-food-twix-range-25tw2"
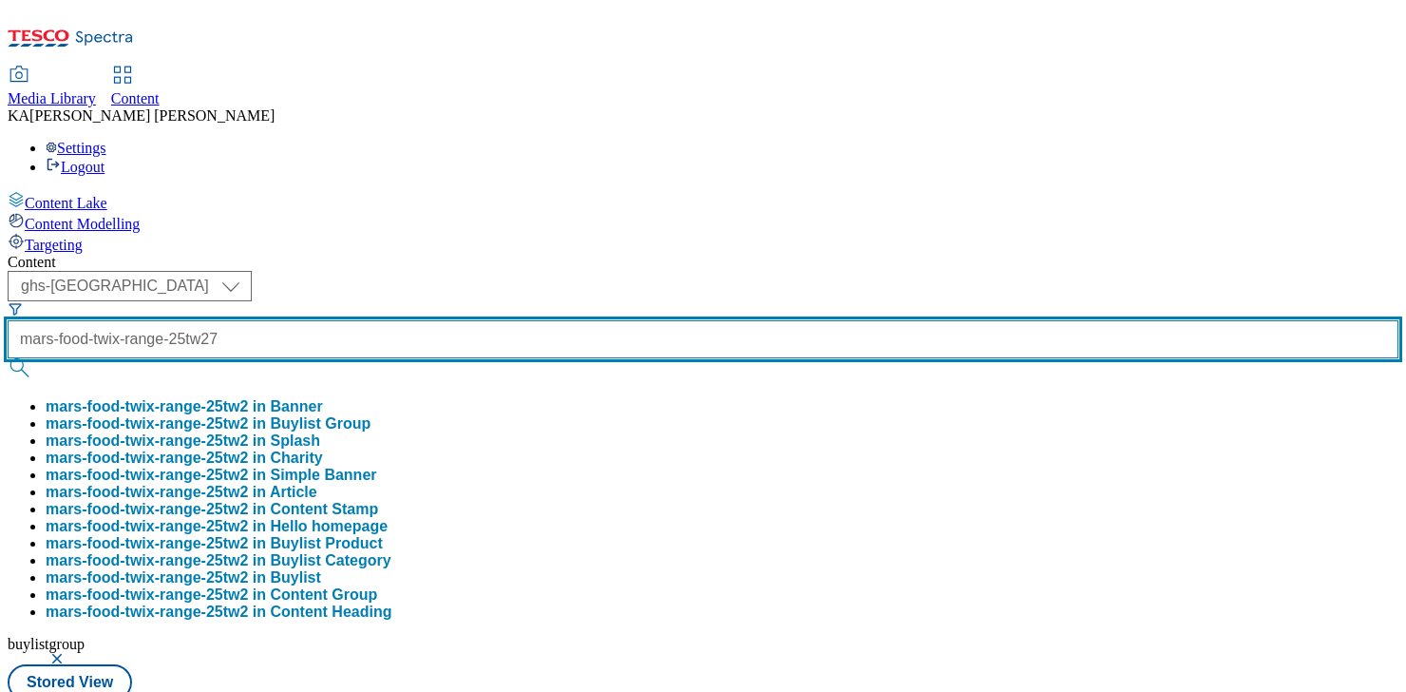
scroll to position [0, 41]
type input "mars-food-twix-range-25tw27"
click at [8, 358] on button "submit" at bounding box center [21, 367] width 27 height 19
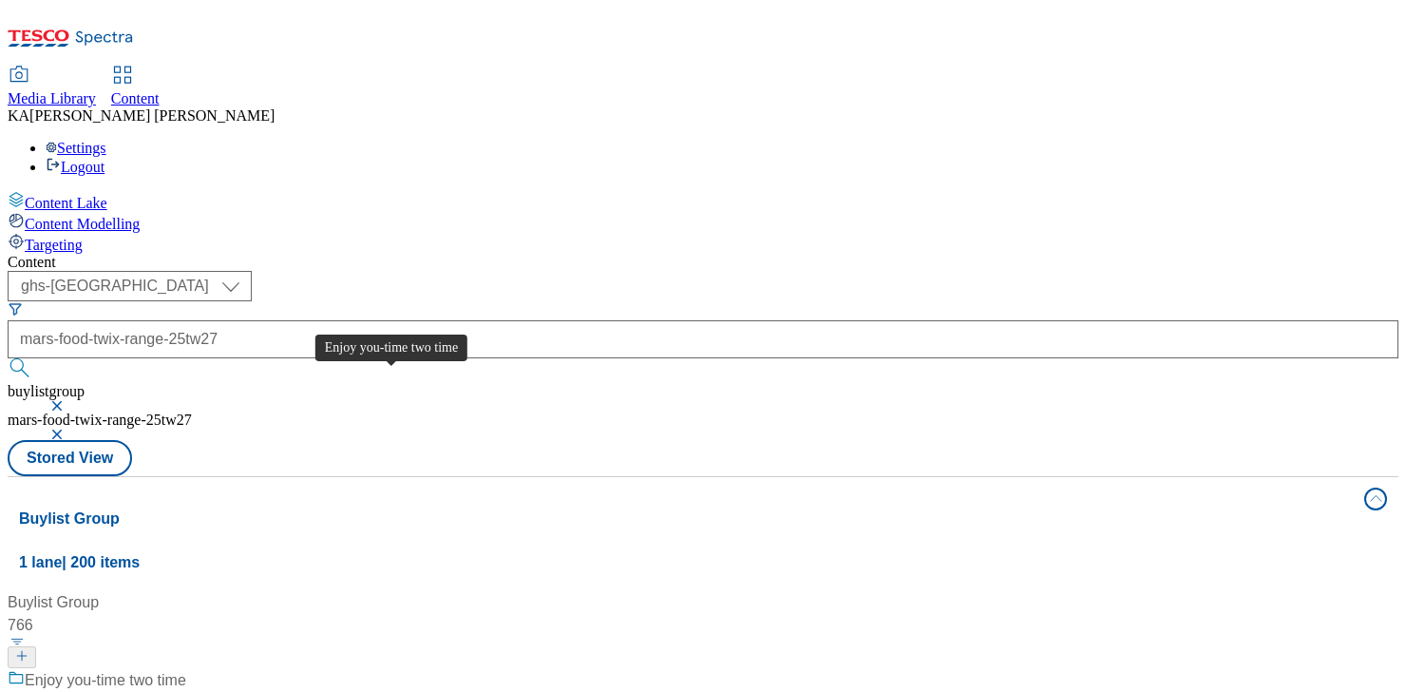
click at [186, 669] on div "Enjoy you-time two time" at bounding box center [106, 680] width 162 height 23
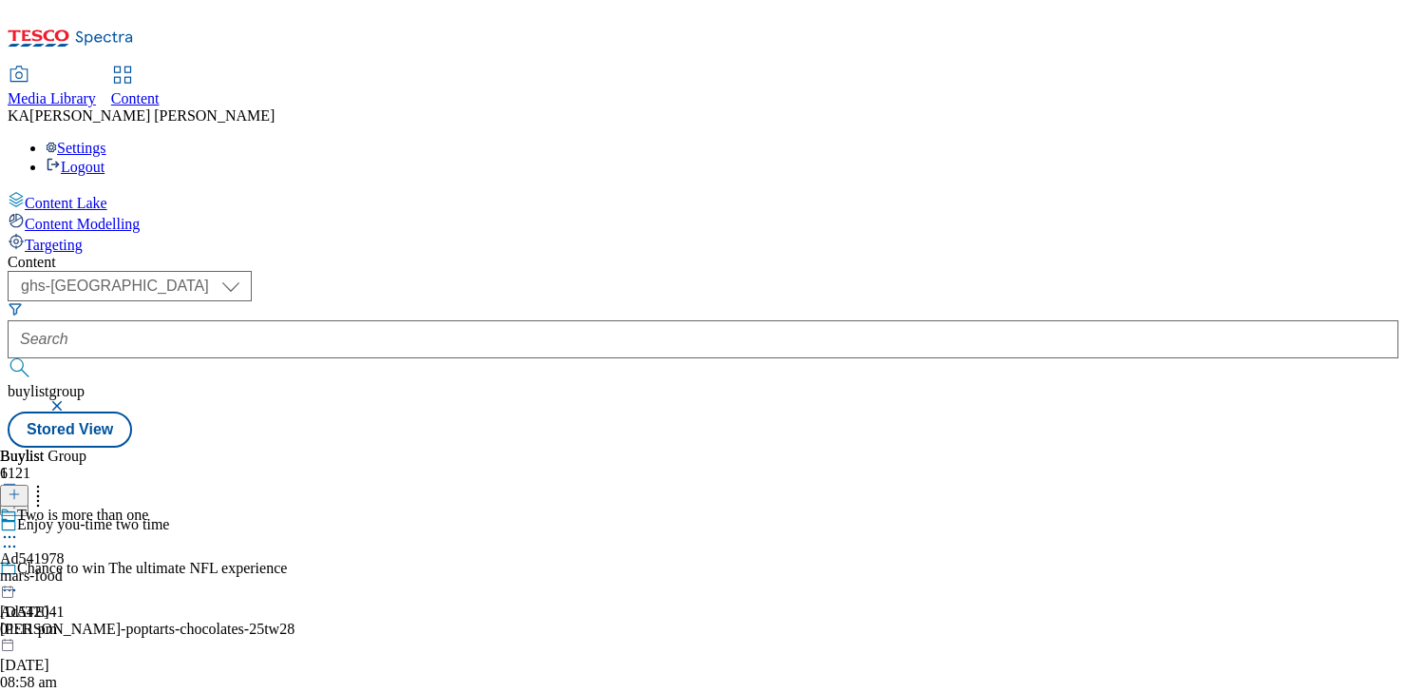
click at [19, 527] on icon at bounding box center [9, 536] width 19 height 19
click at [81, 570] on span "Edit" at bounding box center [70, 577] width 22 height 14
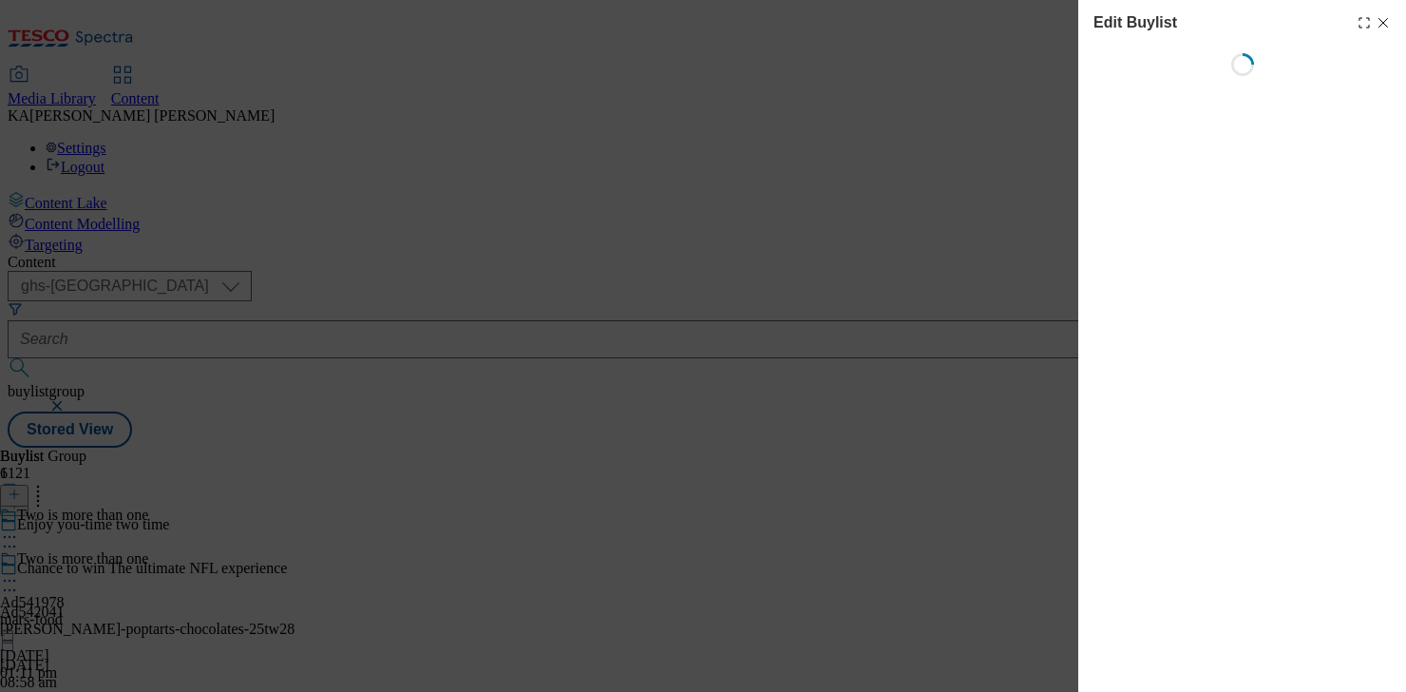
select select "tactical"
select select "supplier funded short term 1-3 weeks"
select select "dunnhumby"
select select "Banner"
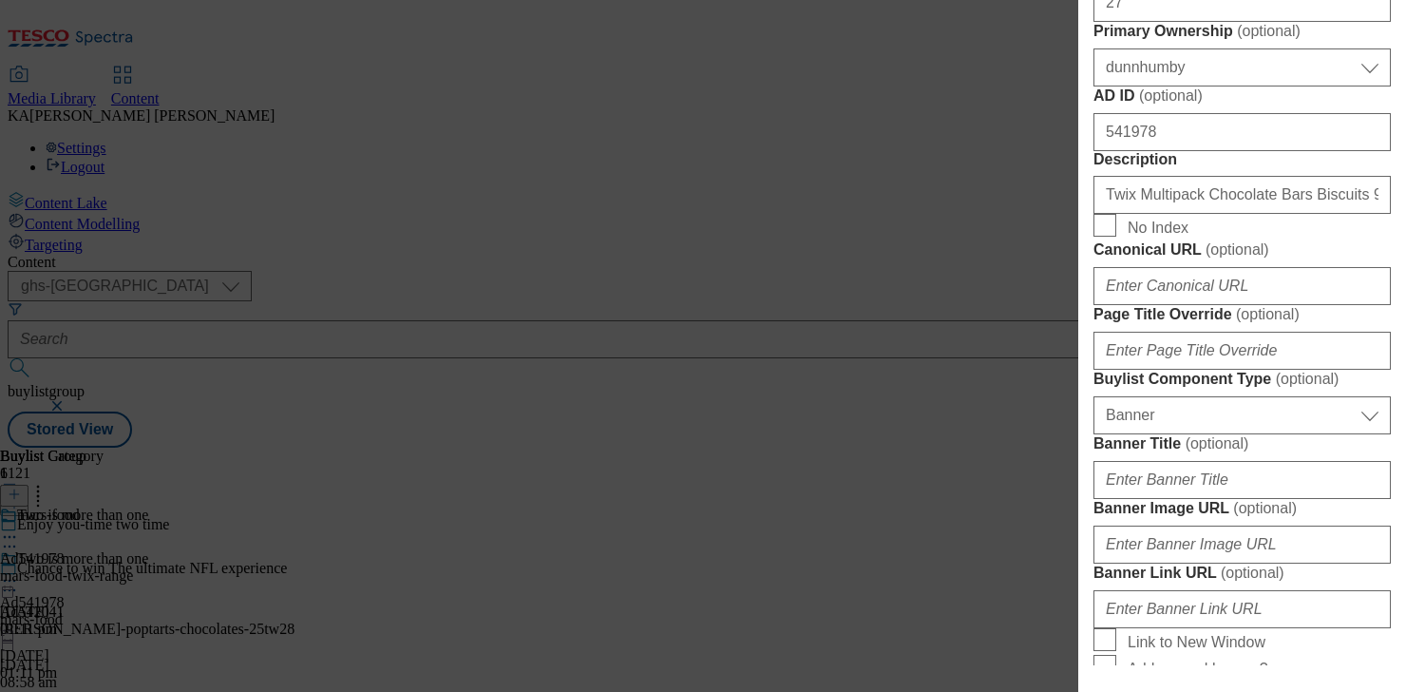
scroll to position [1802, 0]
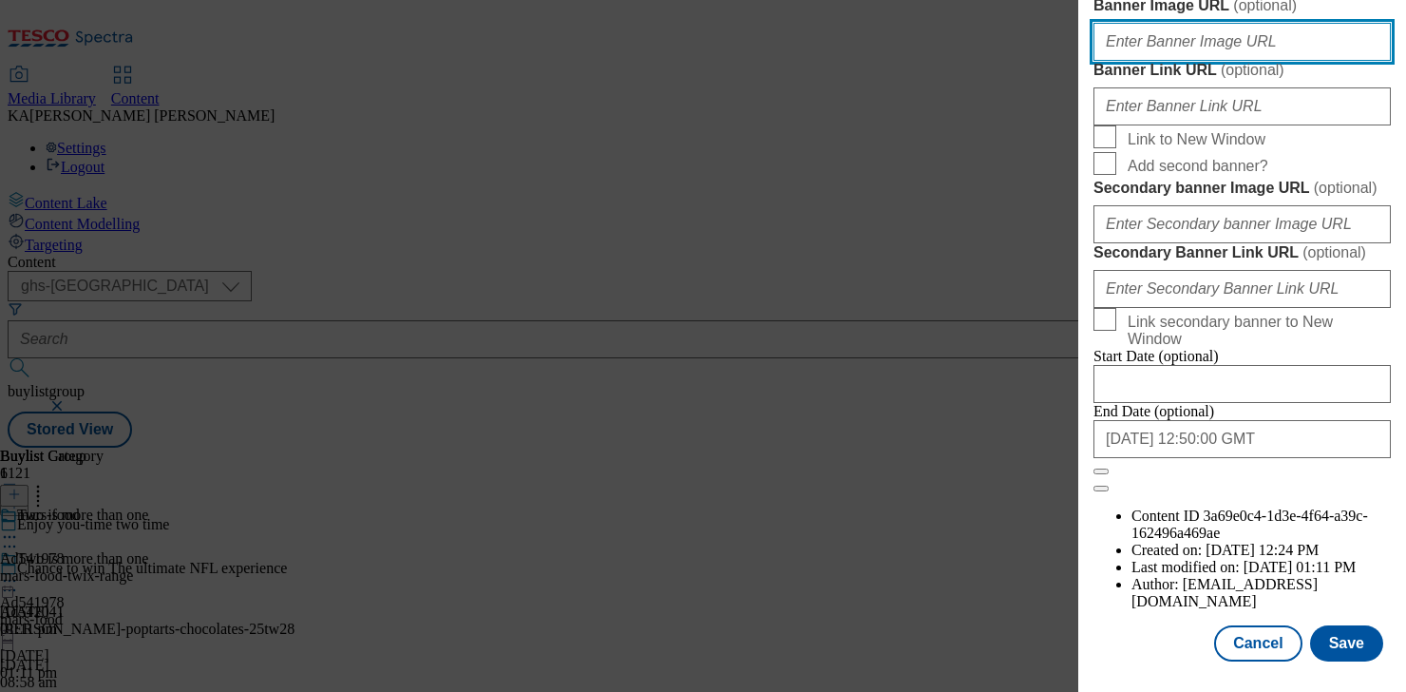
click at [1130, 61] on input "Banner Image URL ( optional )" at bounding box center [1242, 42] width 297 height 38
paste input "[URL][DOMAIN_NAME]"
type input "[URL][DOMAIN_NAME]"
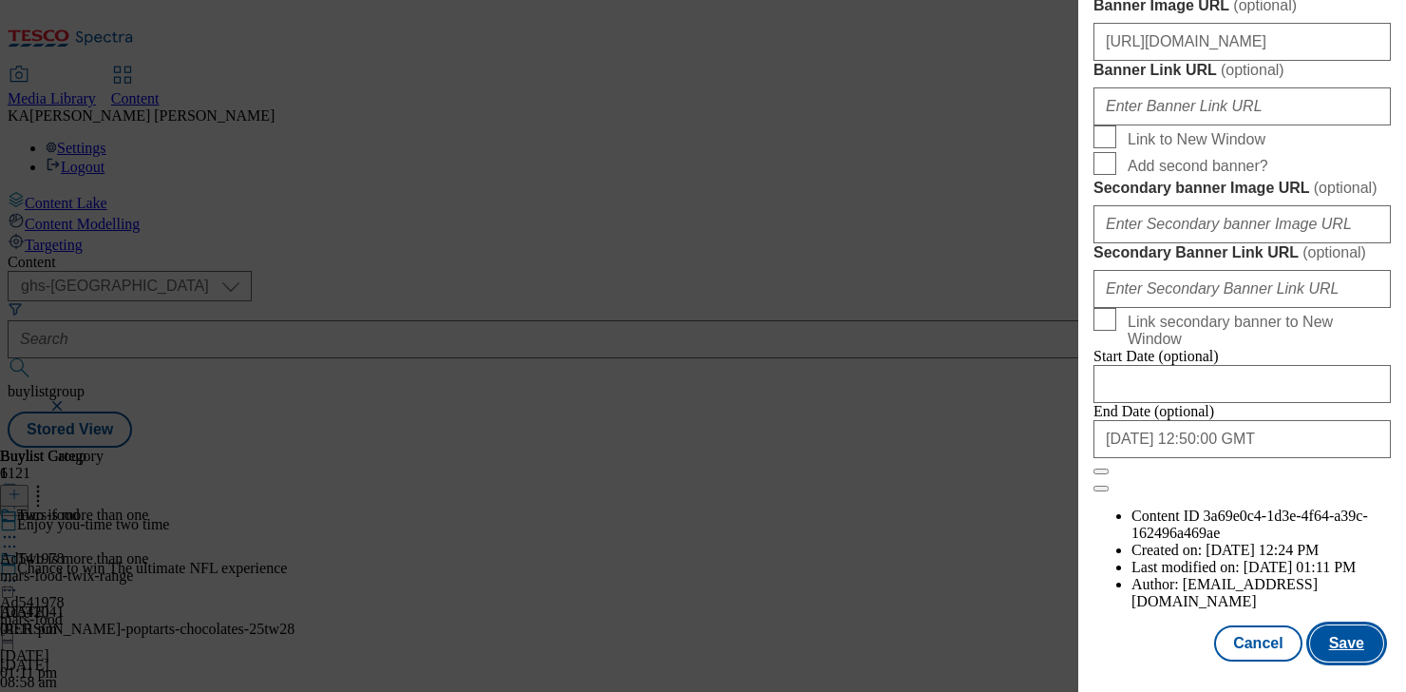
scroll to position [0, 0]
click at [1333, 631] on button "Save" at bounding box center [1346, 643] width 73 height 36
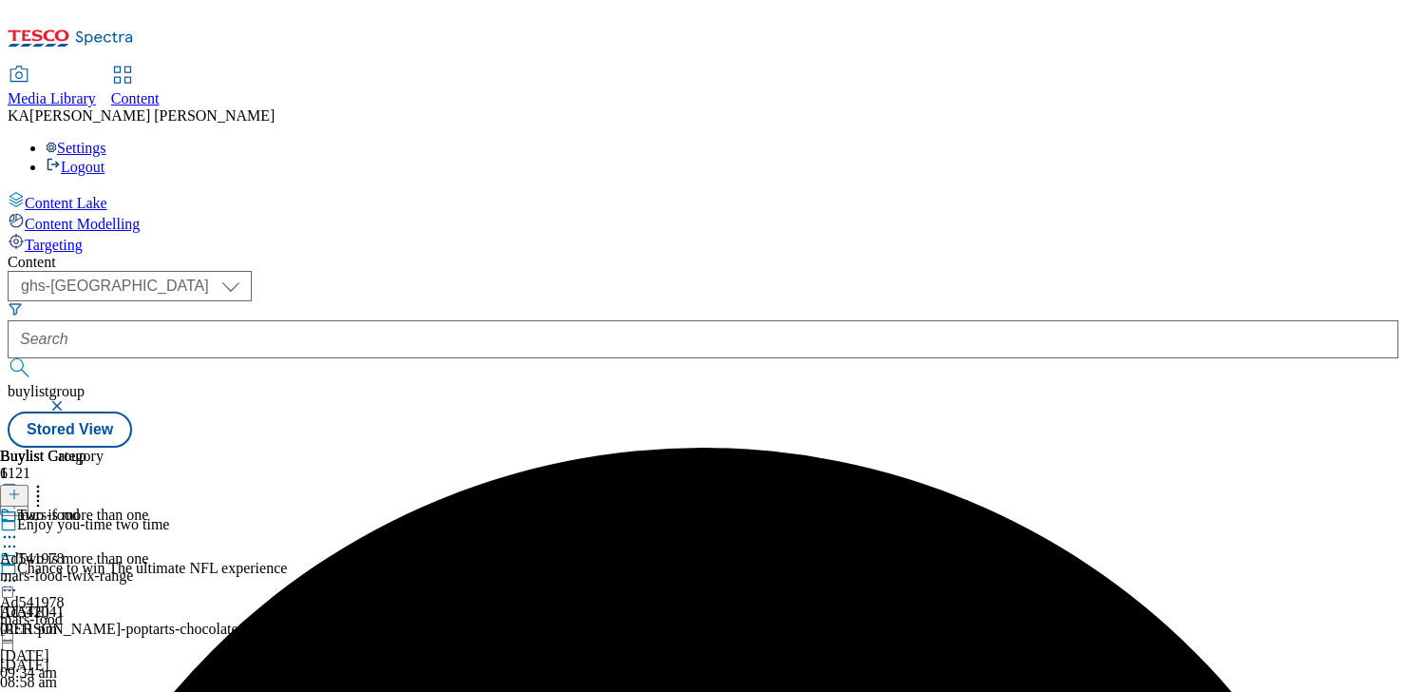
click at [19, 571] on icon at bounding box center [9, 580] width 19 height 19
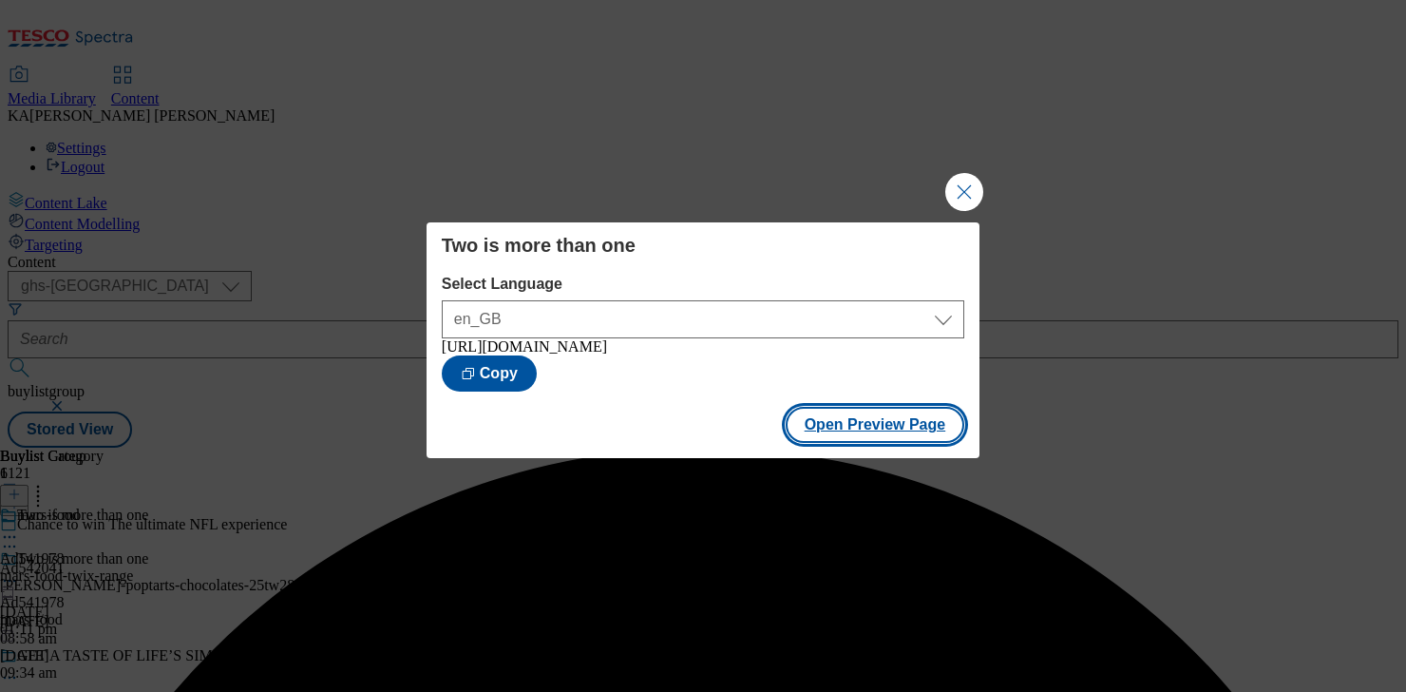
click at [855, 440] on button "Open Preview Page" at bounding box center [876, 425] width 180 height 36
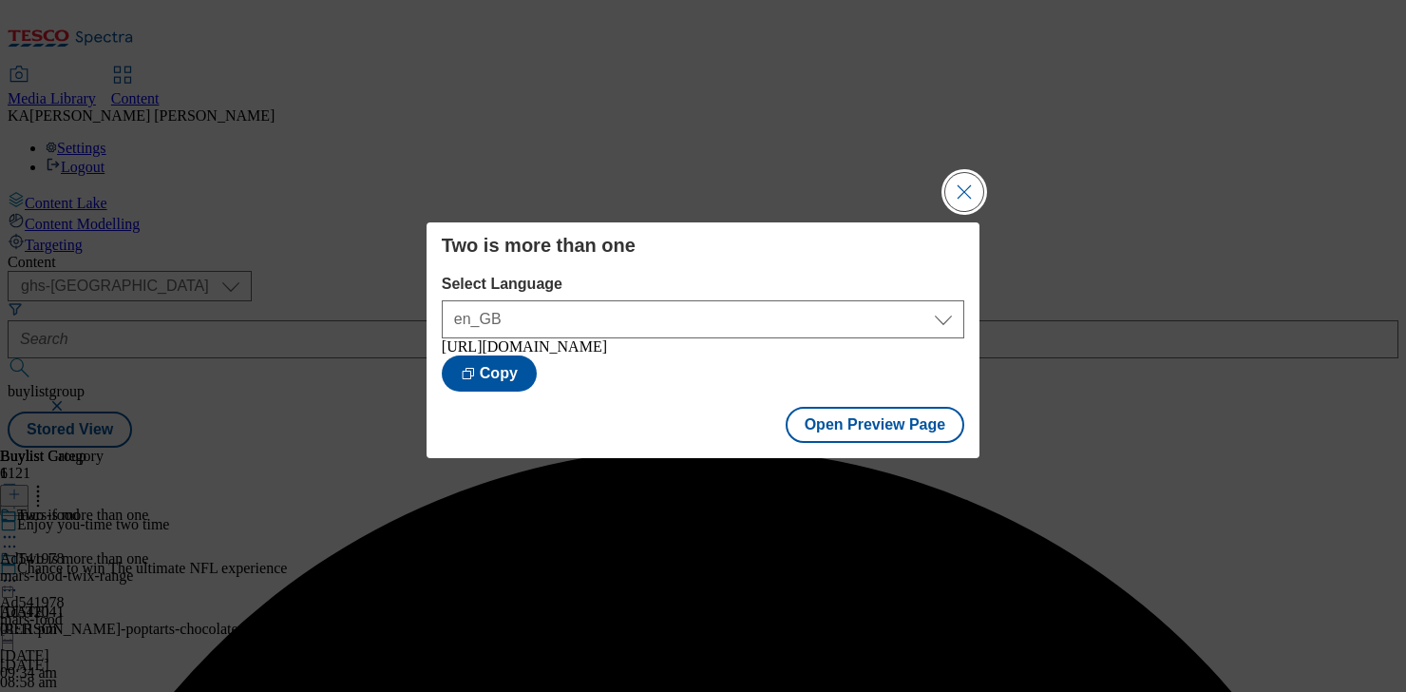
click at [951, 177] on button "Close Modal" at bounding box center [964, 192] width 38 height 38
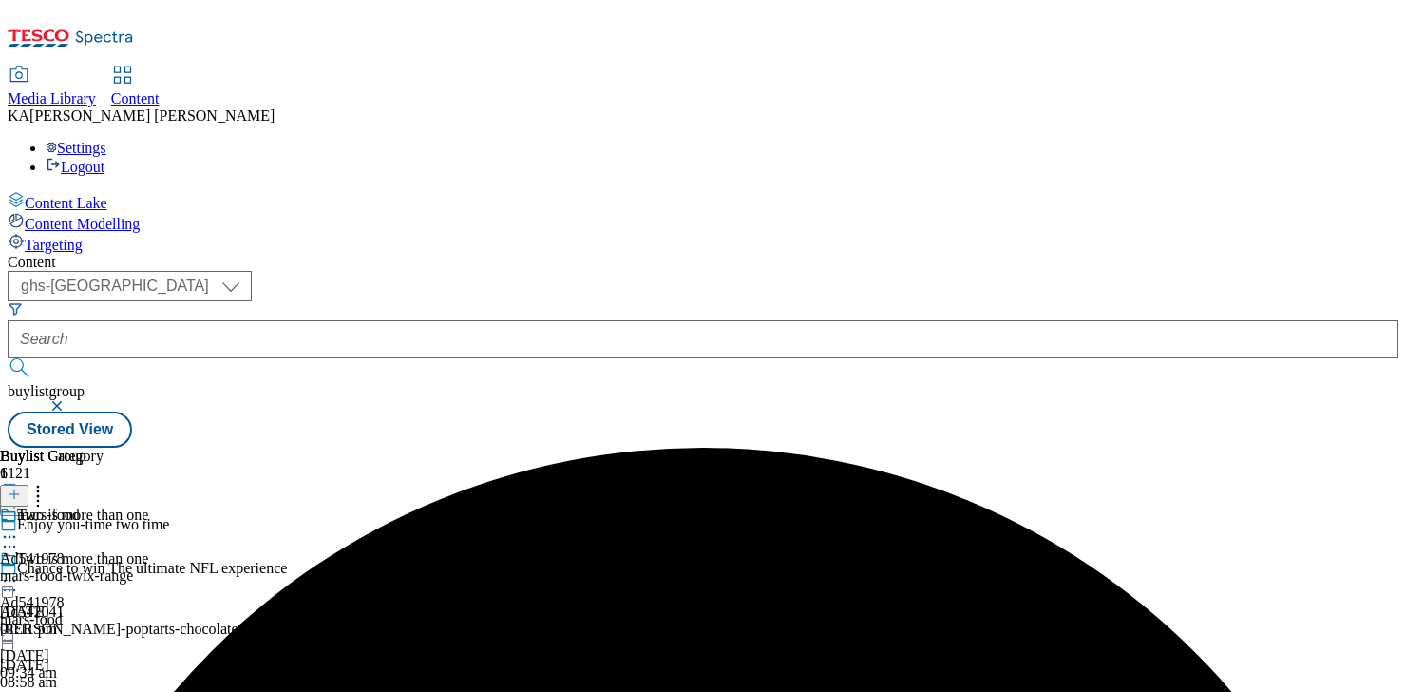
click at [19, 571] on icon at bounding box center [9, 580] width 19 height 19
